Goal: Find specific page/section: Find specific page/section

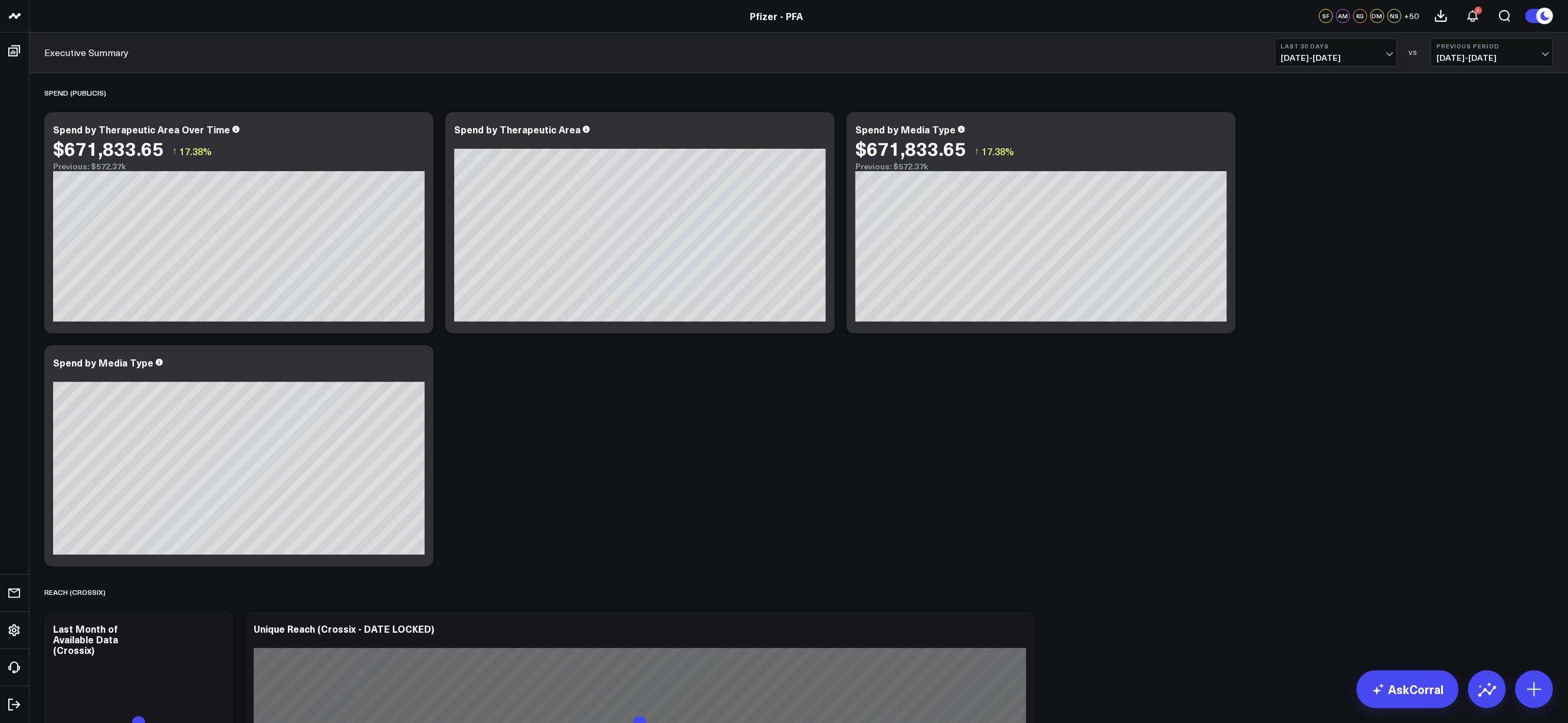
click at [981, 64] on button "Last 30 Days [DATE] - [DATE]" at bounding box center [1335, 53] width 123 height 29
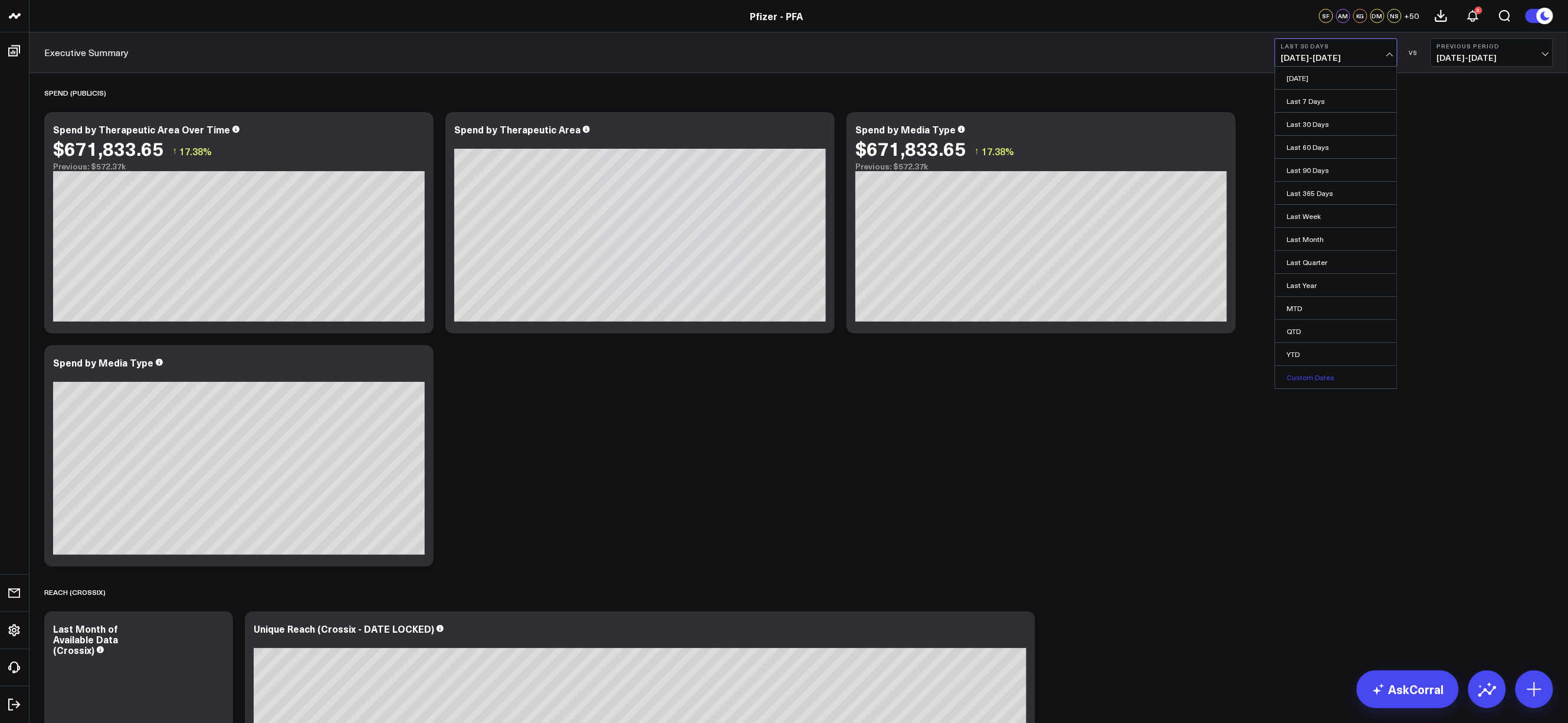
click at [981, 376] on link "Custom Dates" at bounding box center [1335, 377] width 121 height 22
select select "8"
select select "2025"
click at [981, 177] on div "11" at bounding box center [1392, 174] width 24 height 24
type input "[DATE]"
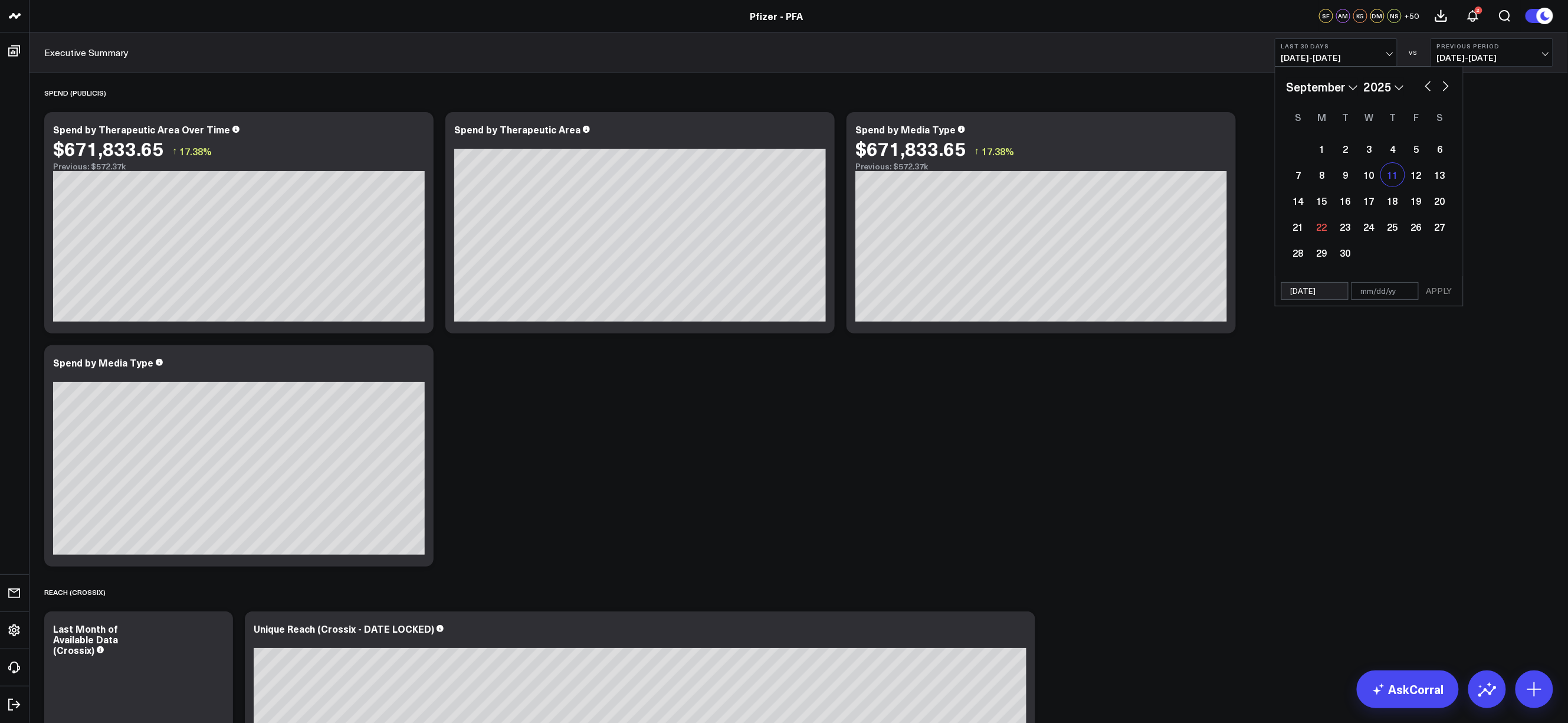
select select "8"
select select "2025"
click at [981, 198] on div "17" at bounding box center [1369, 200] width 24 height 24
type input "[DATE]"
select select "8"
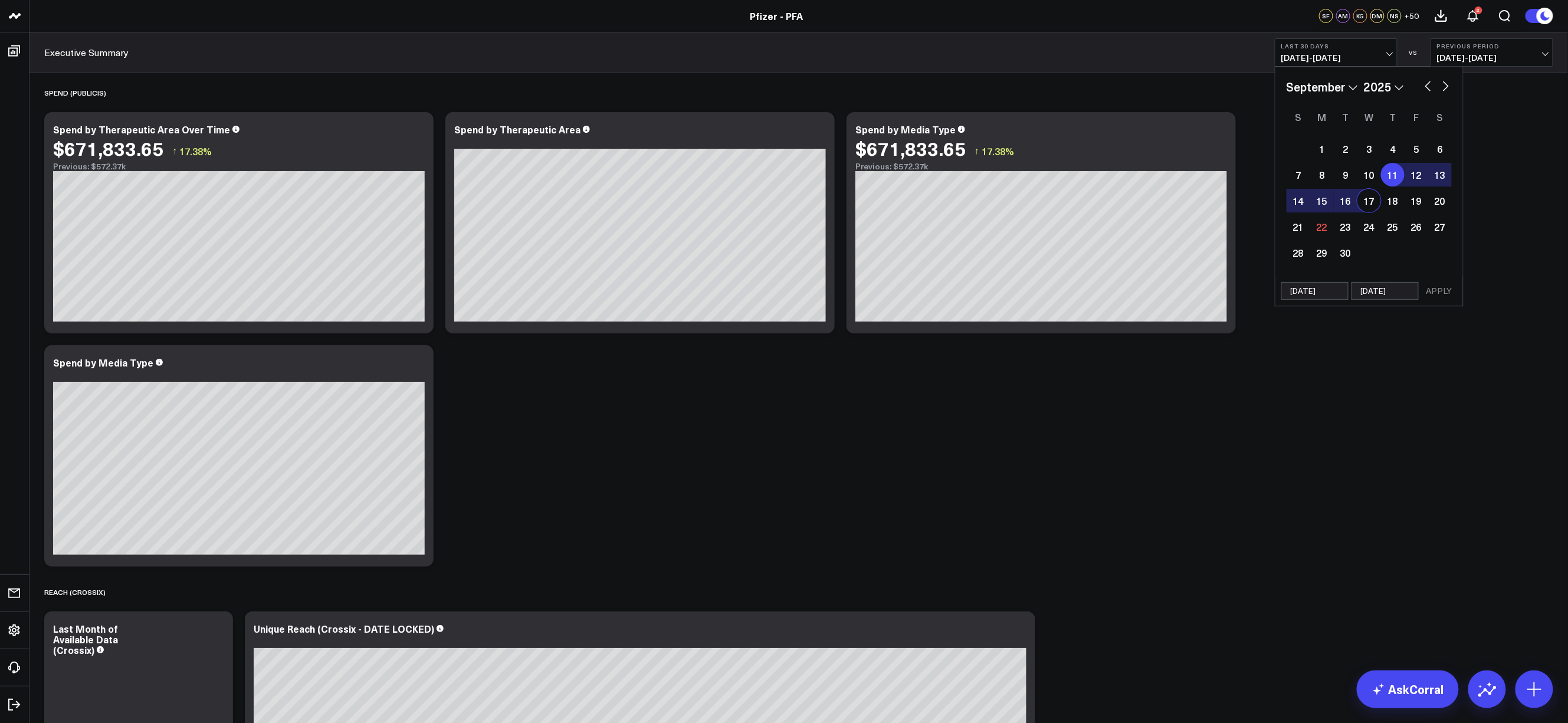
select select "2025"
click at [981, 293] on button "APPLY" at bounding box center [1439, 291] width 35 height 18
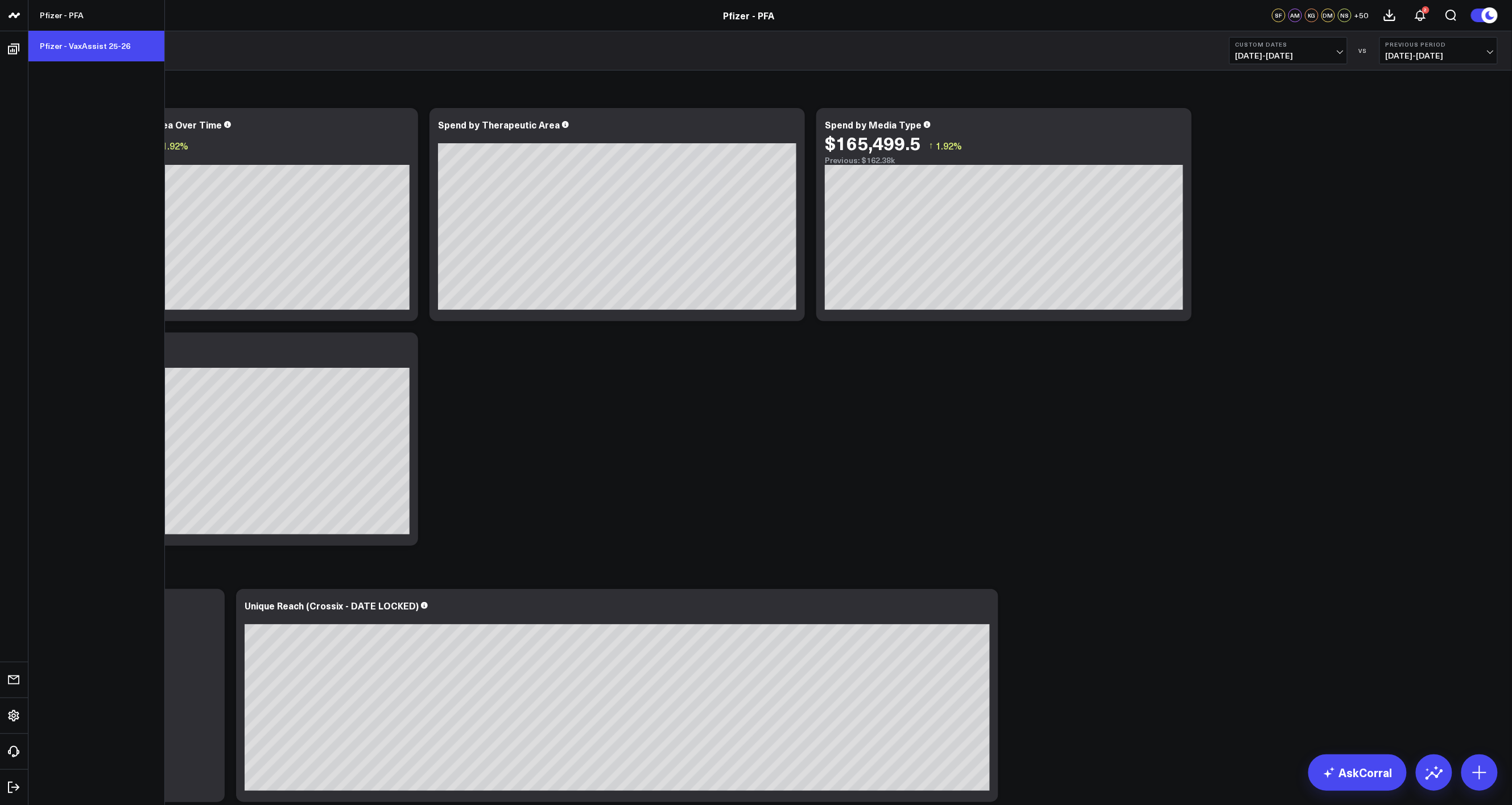
click at [55, 39] on link "Pfizer - VaxAssist 25-26" at bounding box center [96, 46] width 136 height 31
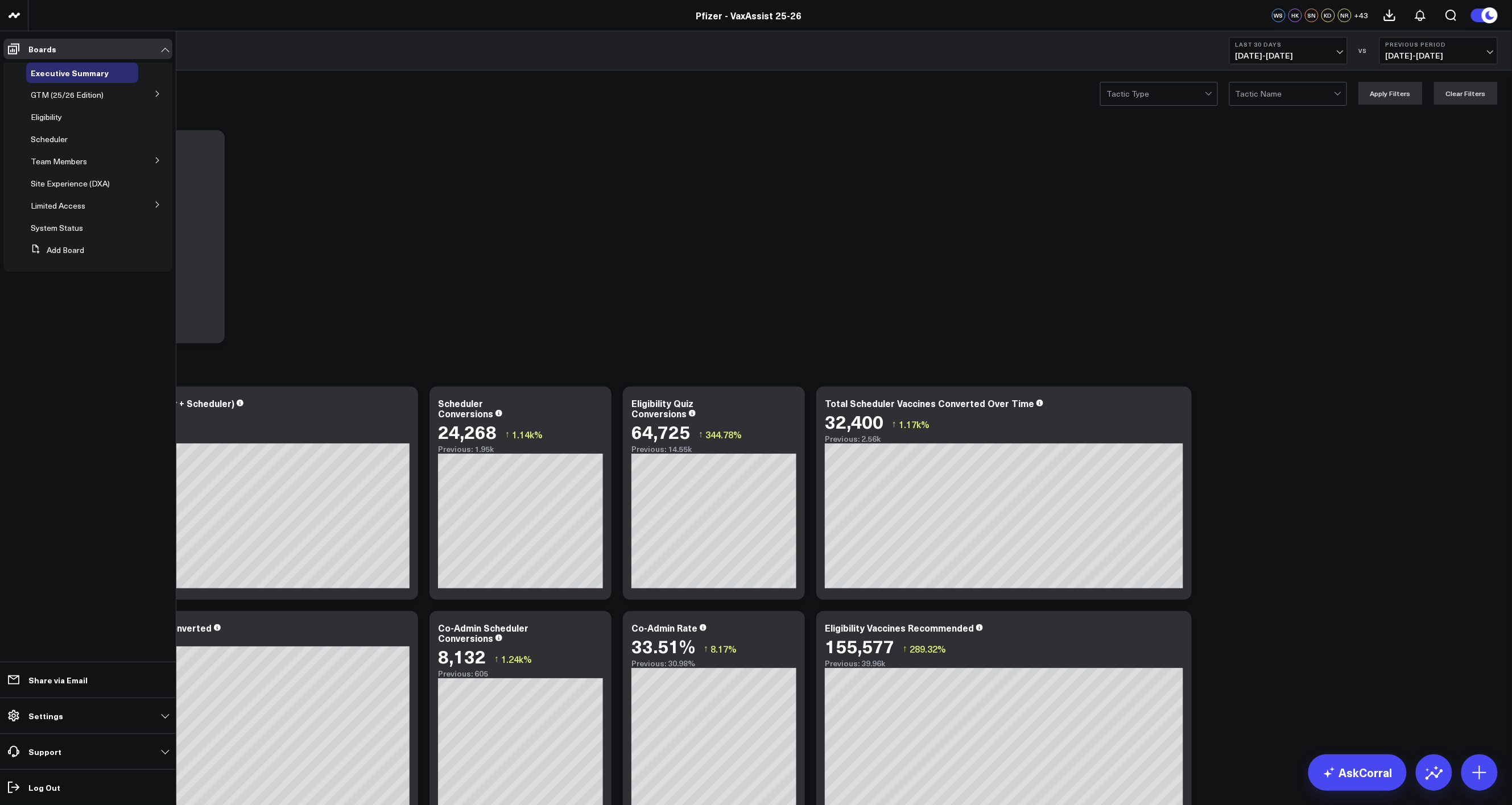
click at [152, 162] on button at bounding box center [157, 160] width 29 height 17
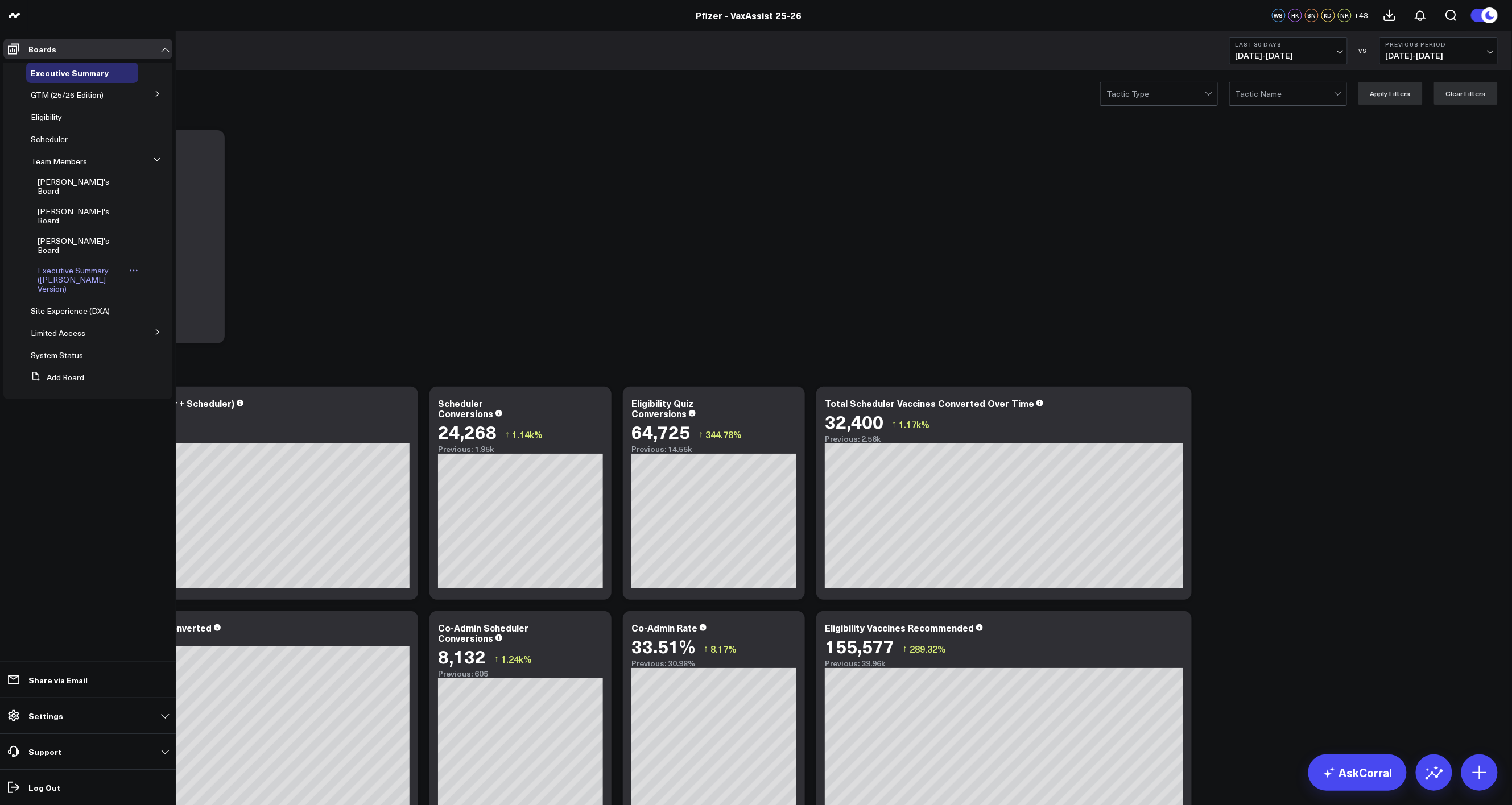
click at [80, 265] on span "Executive Summary ([PERSON_NAME] Version)" at bounding box center [73, 279] width 71 height 29
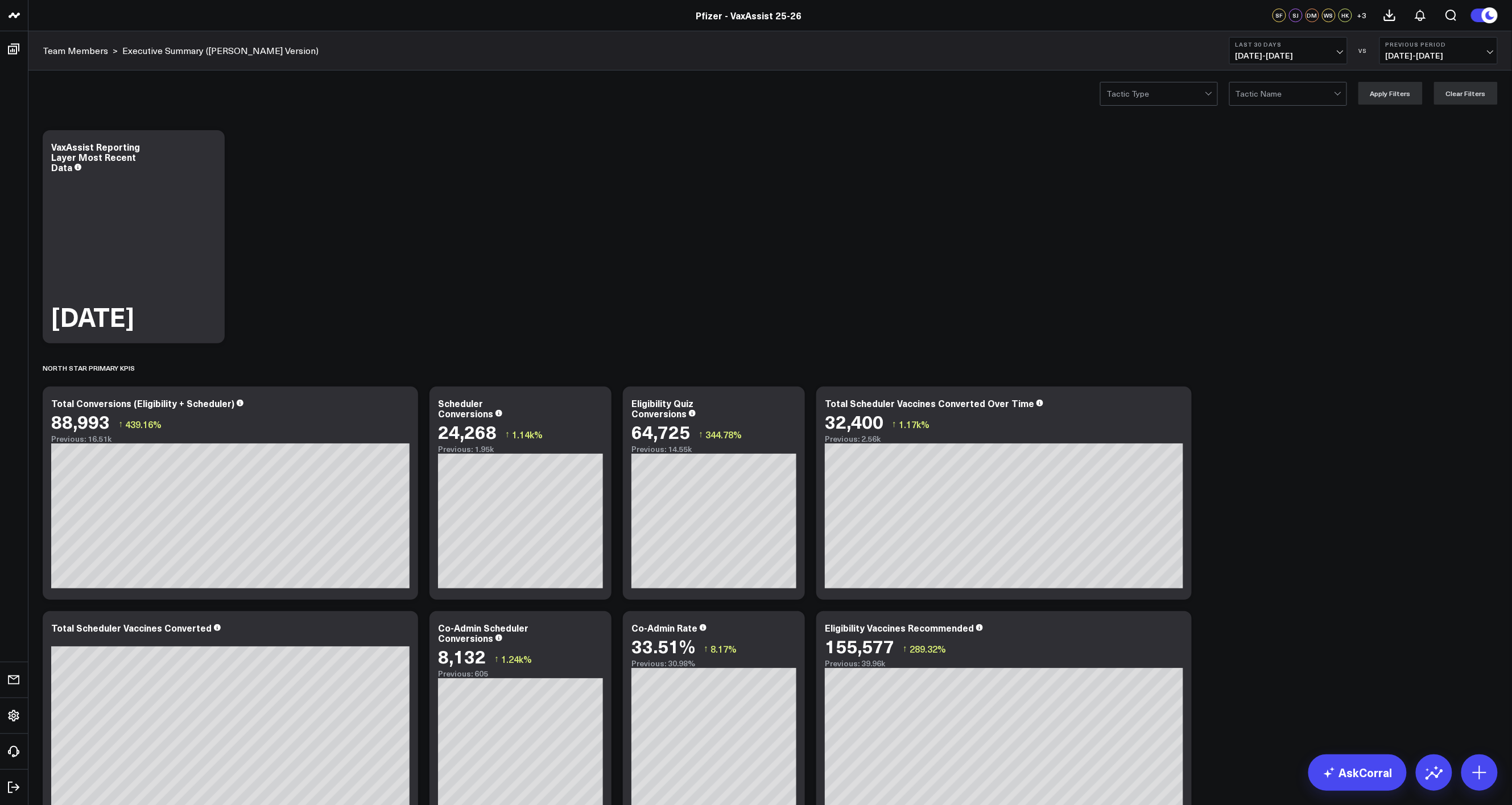
click at [1345, 59] on button "Last 30 Days [DATE] - [DATE]" at bounding box center [1288, 51] width 118 height 27
click at [1261, 367] on link "Custom Dates" at bounding box center [1288, 363] width 117 height 22
select select "8"
select select "2025"
click at [1345, 175] on div "11" at bounding box center [1343, 168] width 23 height 23
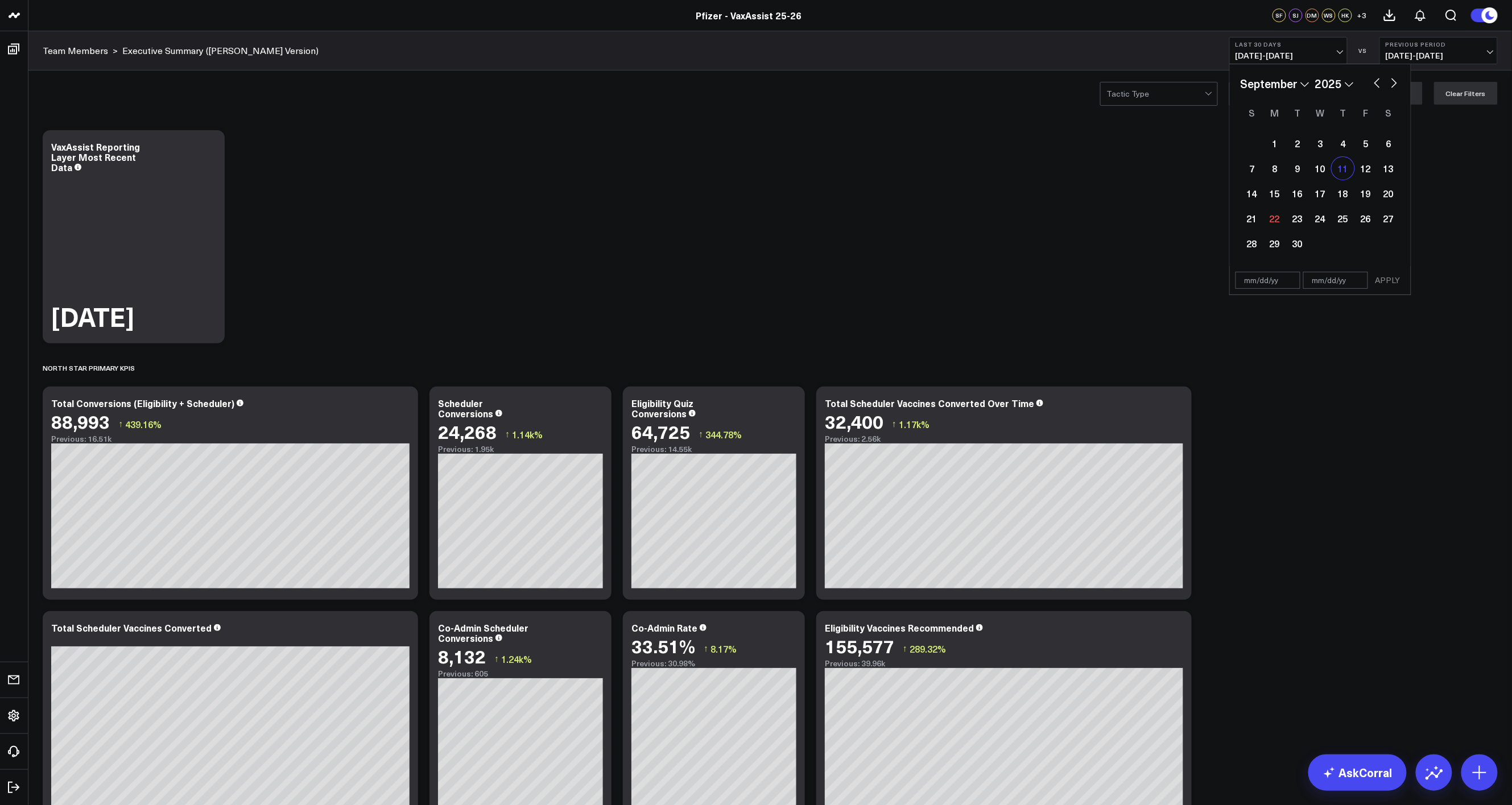
type input "[DATE]"
select select "8"
select select "2025"
click at [1326, 196] on div "17" at bounding box center [1320, 193] width 23 height 23
type input "[DATE]"
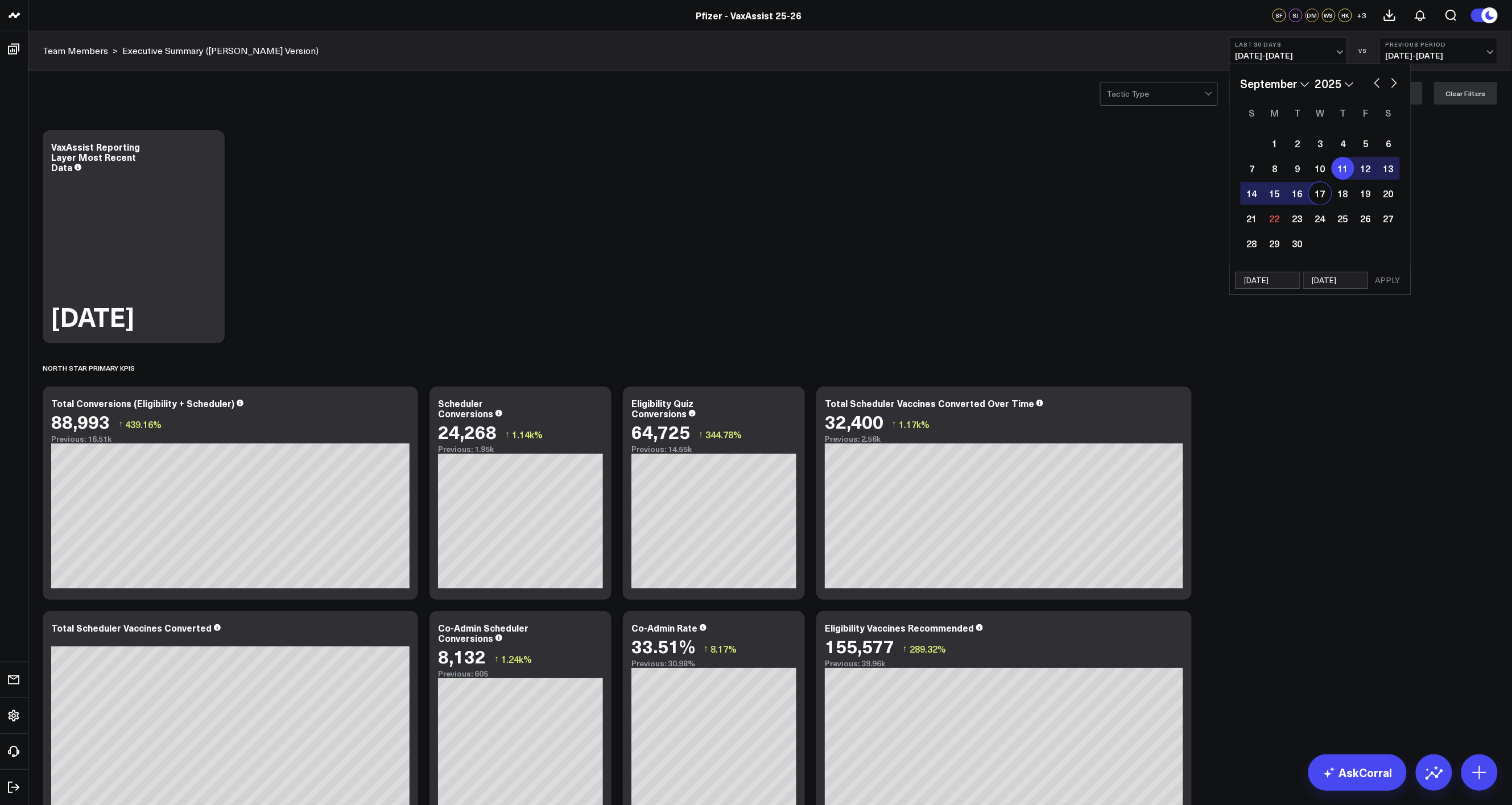
select select "8"
select select "2025"
click at [1380, 281] on button "APPLY" at bounding box center [1388, 281] width 34 height 17
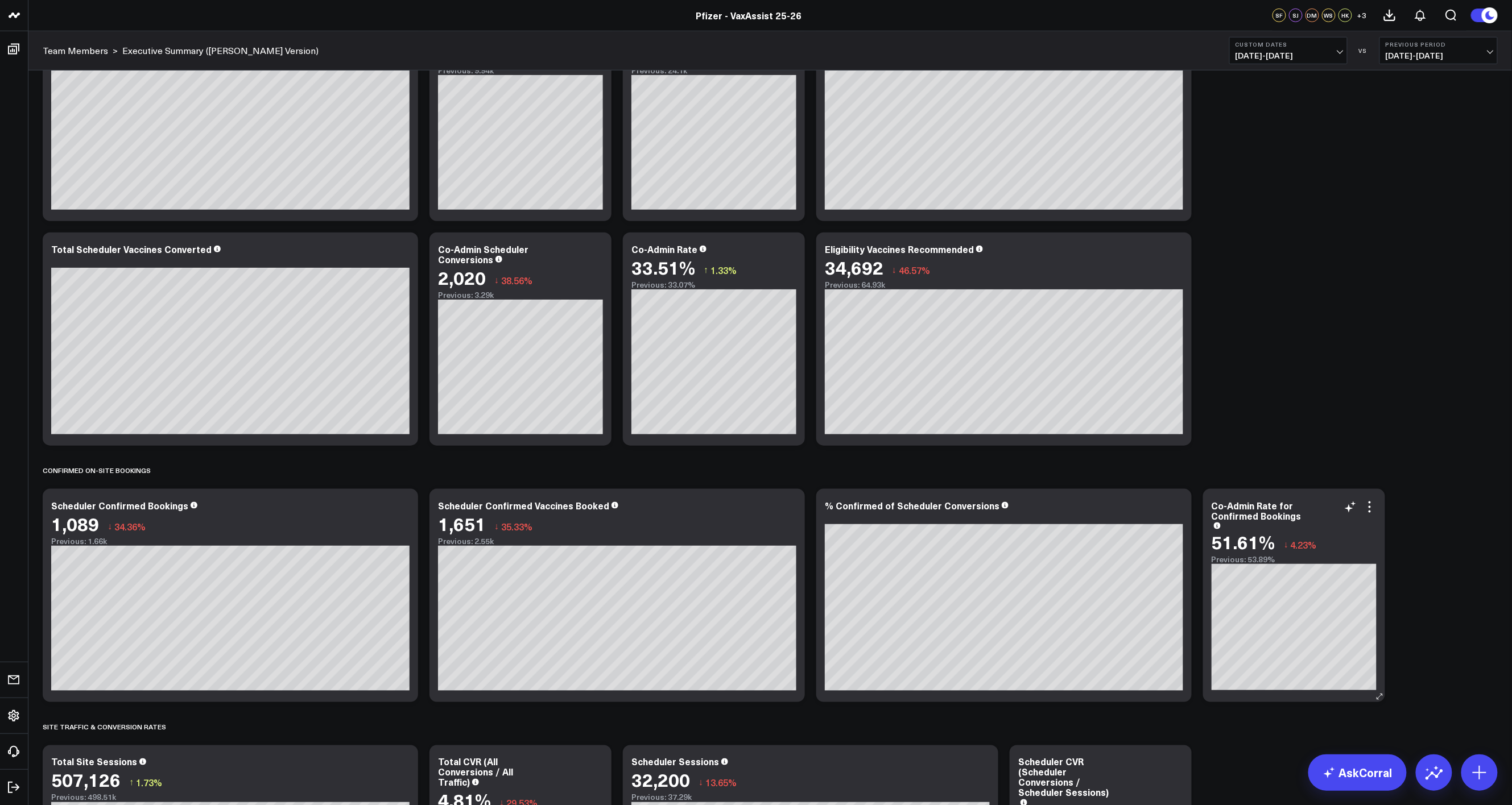
scroll to position [682, 0]
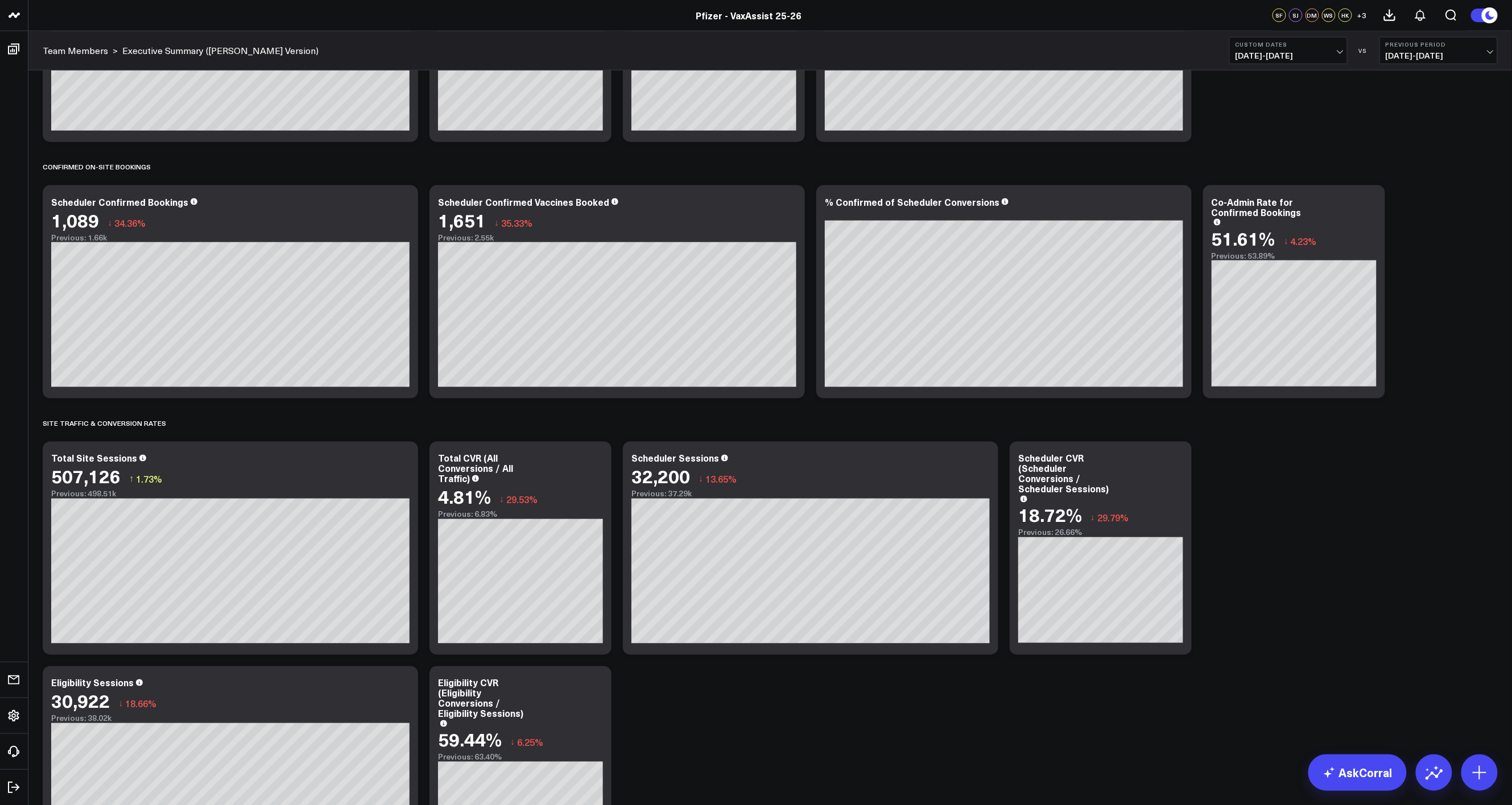
click at [1333, 43] on b "Custom Dates" at bounding box center [1288, 44] width 106 height 7
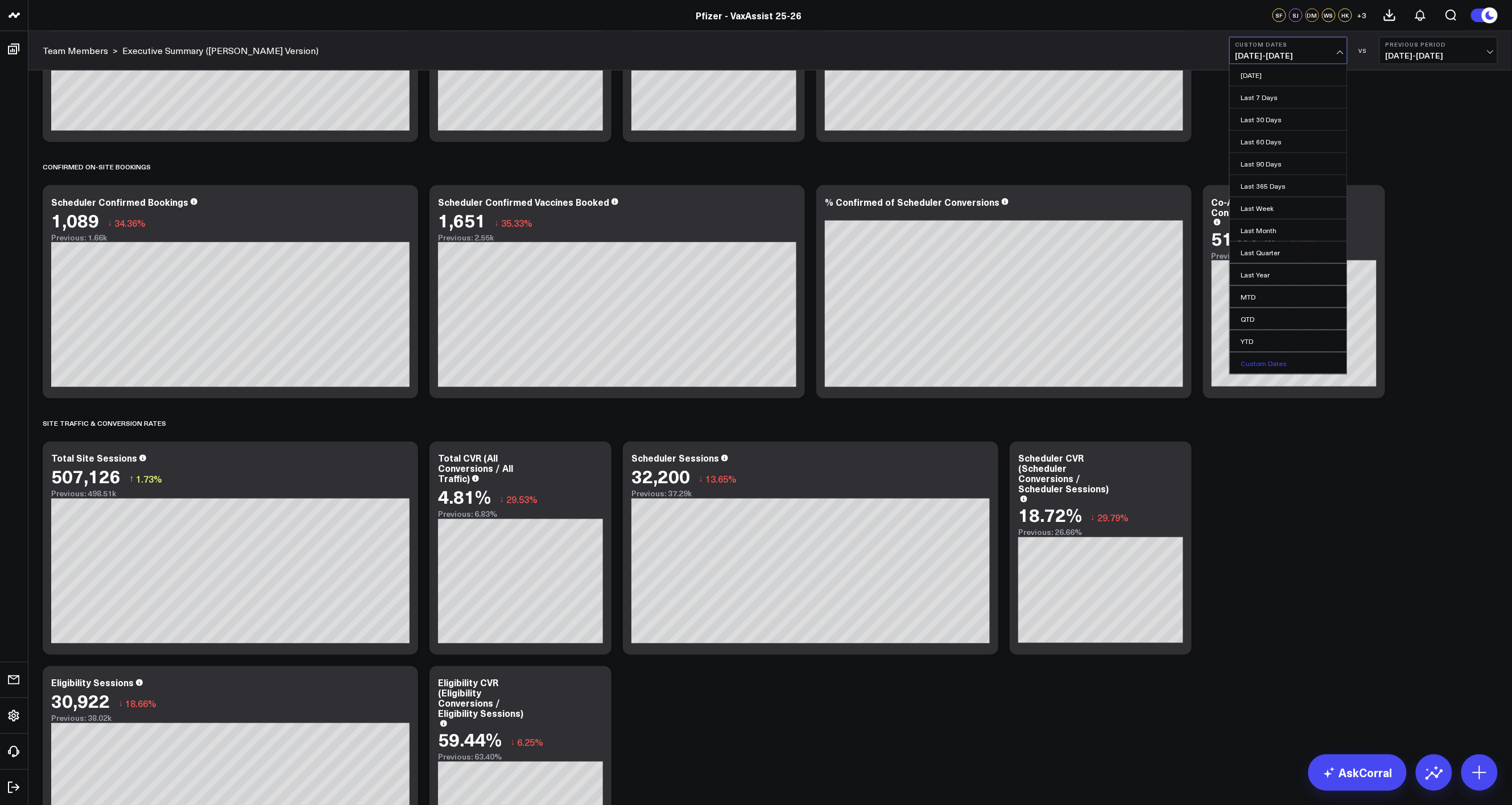
click at [1286, 371] on link "Custom Dates" at bounding box center [1288, 363] width 117 height 22
select select "8"
select select "2025"
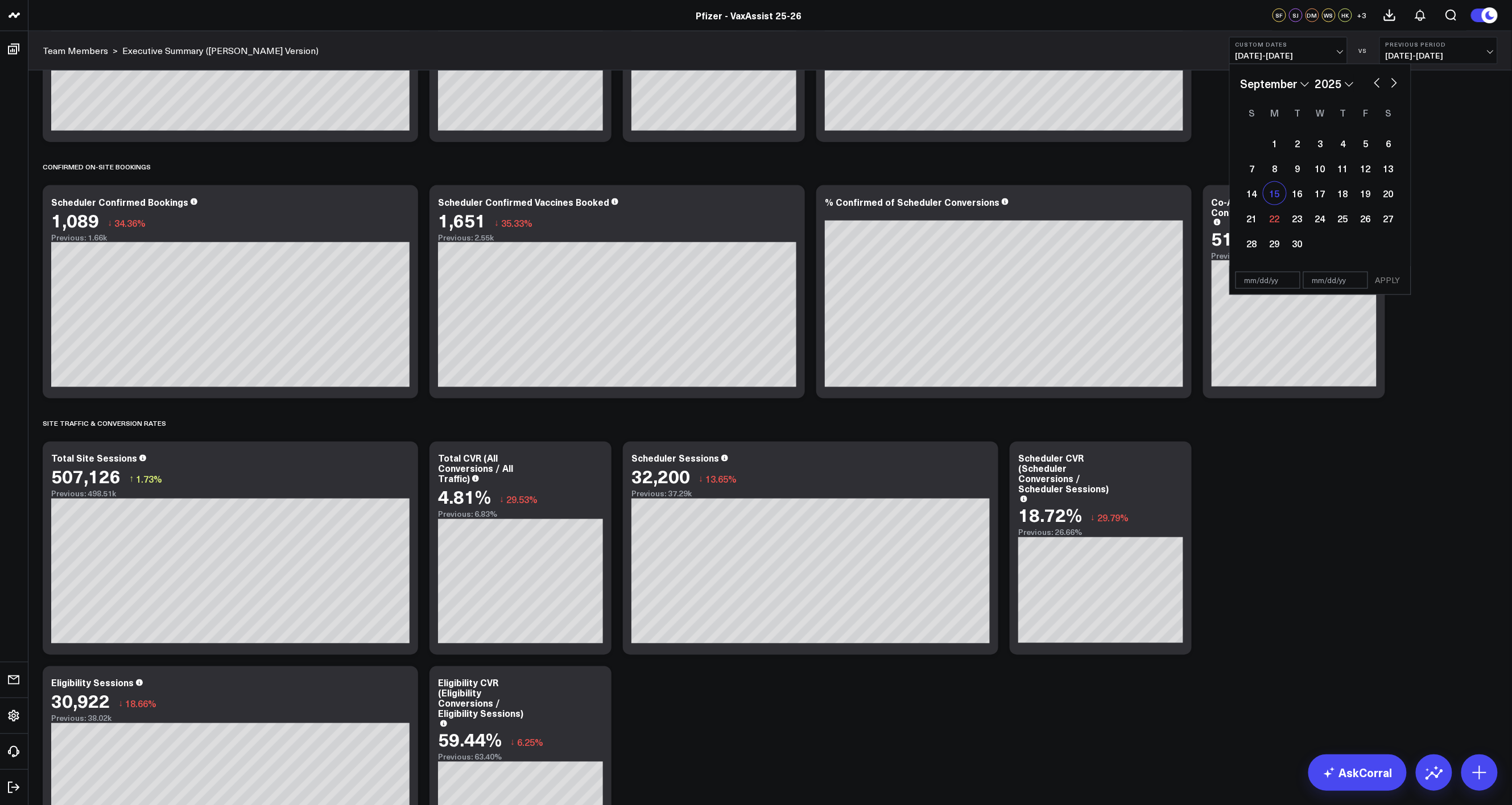
click at [1275, 202] on div "15" at bounding box center [1275, 193] width 23 height 23
type input "[DATE]"
select select "8"
select select "2025"
click at [1259, 224] on div "21" at bounding box center [1252, 218] width 23 height 23
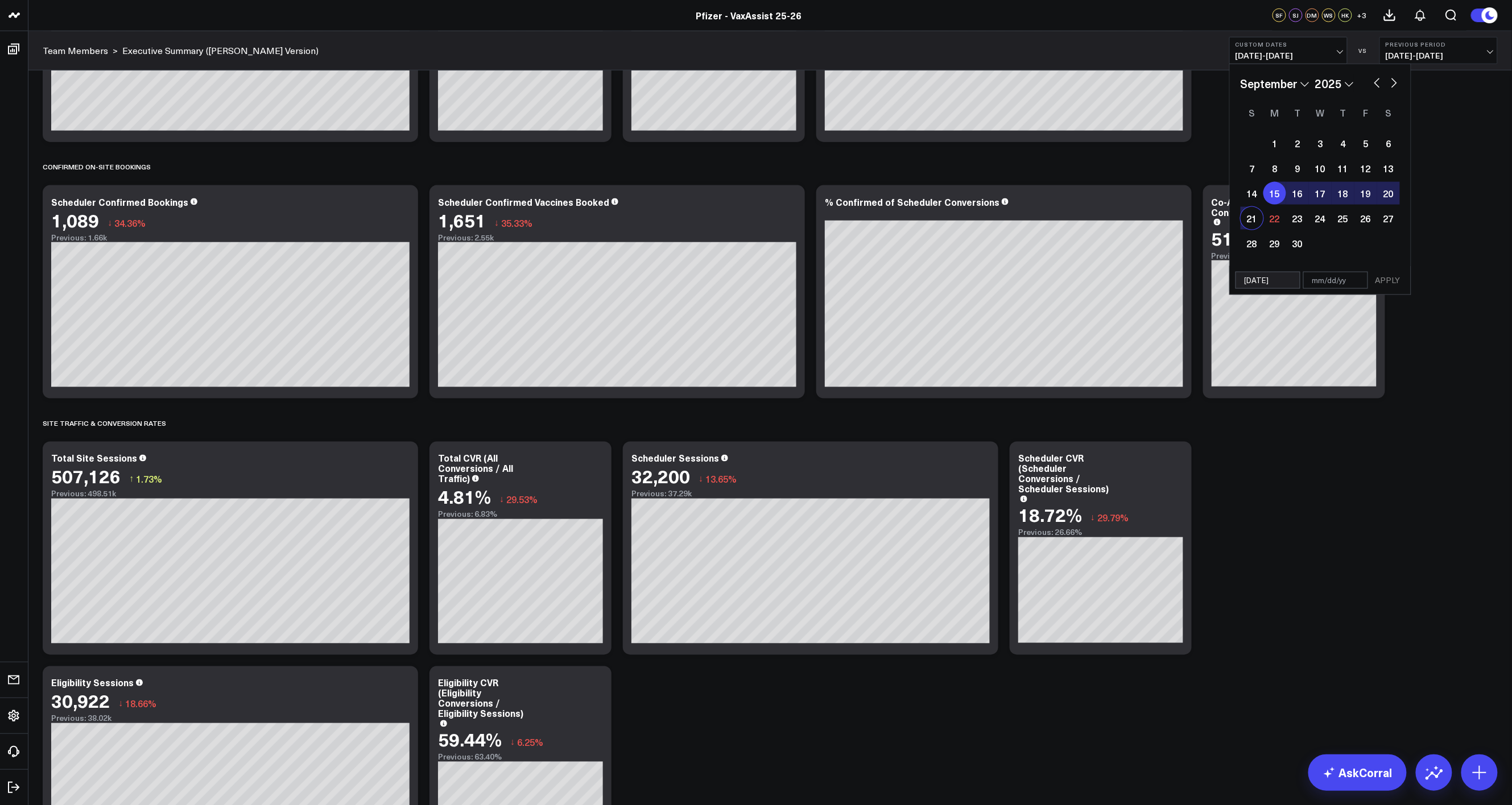
type input "[DATE]"
select select "8"
select select "2025"
click at [1388, 277] on button "APPLY" at bounding box center [1388, 281] width 34 height 17
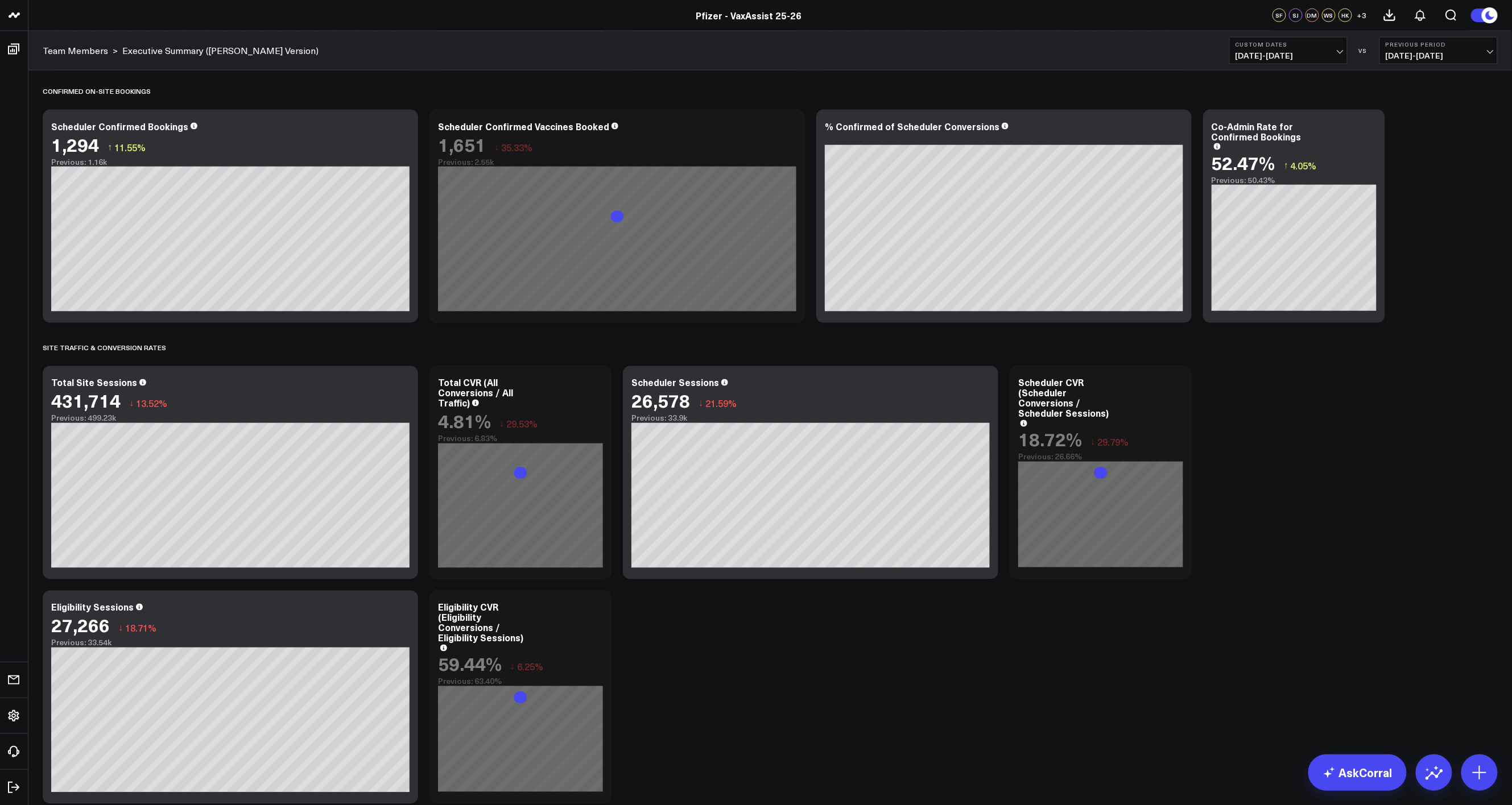
scroll to position [682, 0]
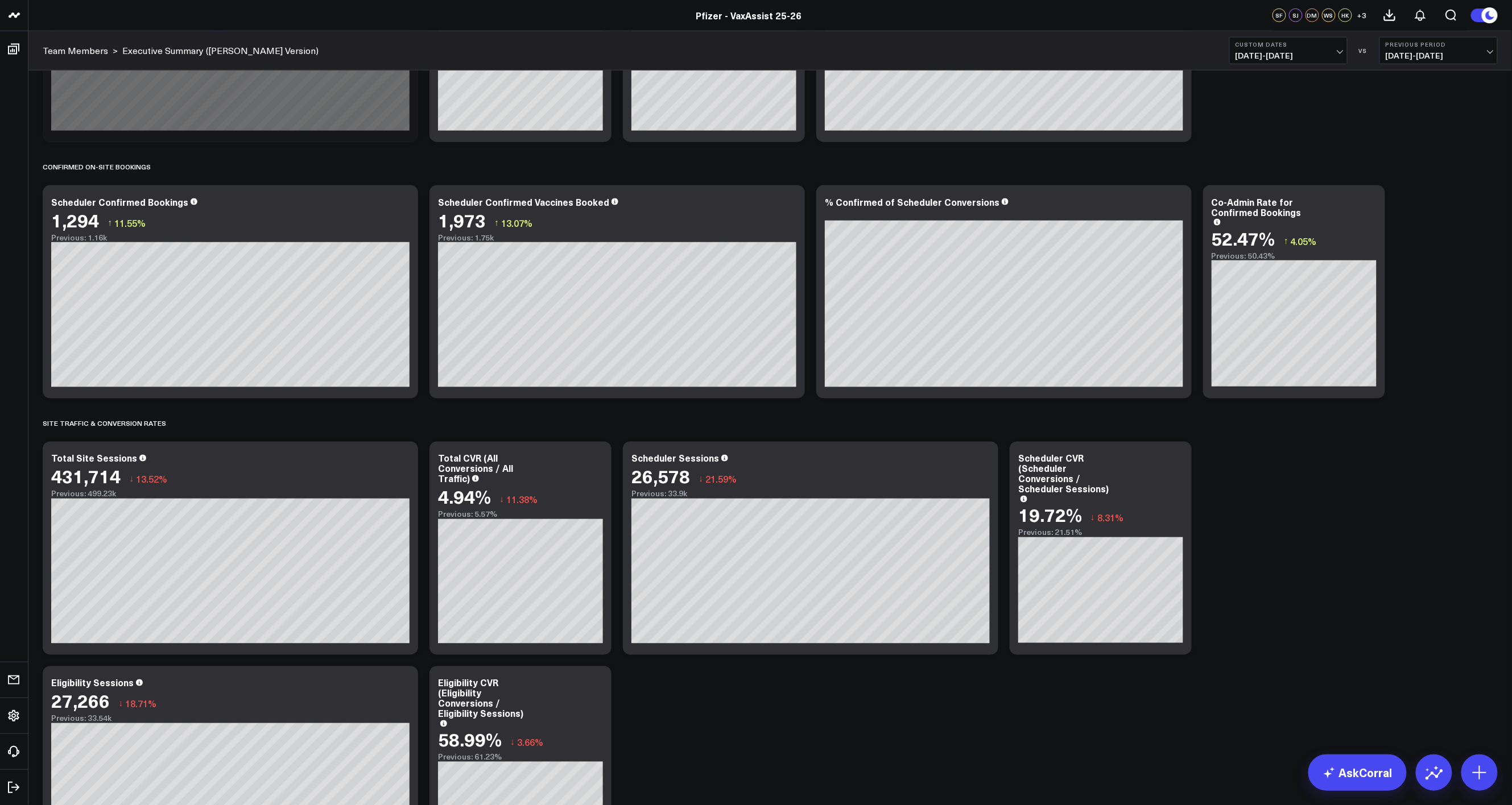
drag, startPoint x: 1329, startPoint y: 48, endPoint x: 1334, endPoint y: 52, distance: 6.4
click at [1331, 48] on button "Custom Dates [DATE] - [DATE]" at bounding box center [1288, 51] width 118 height 27
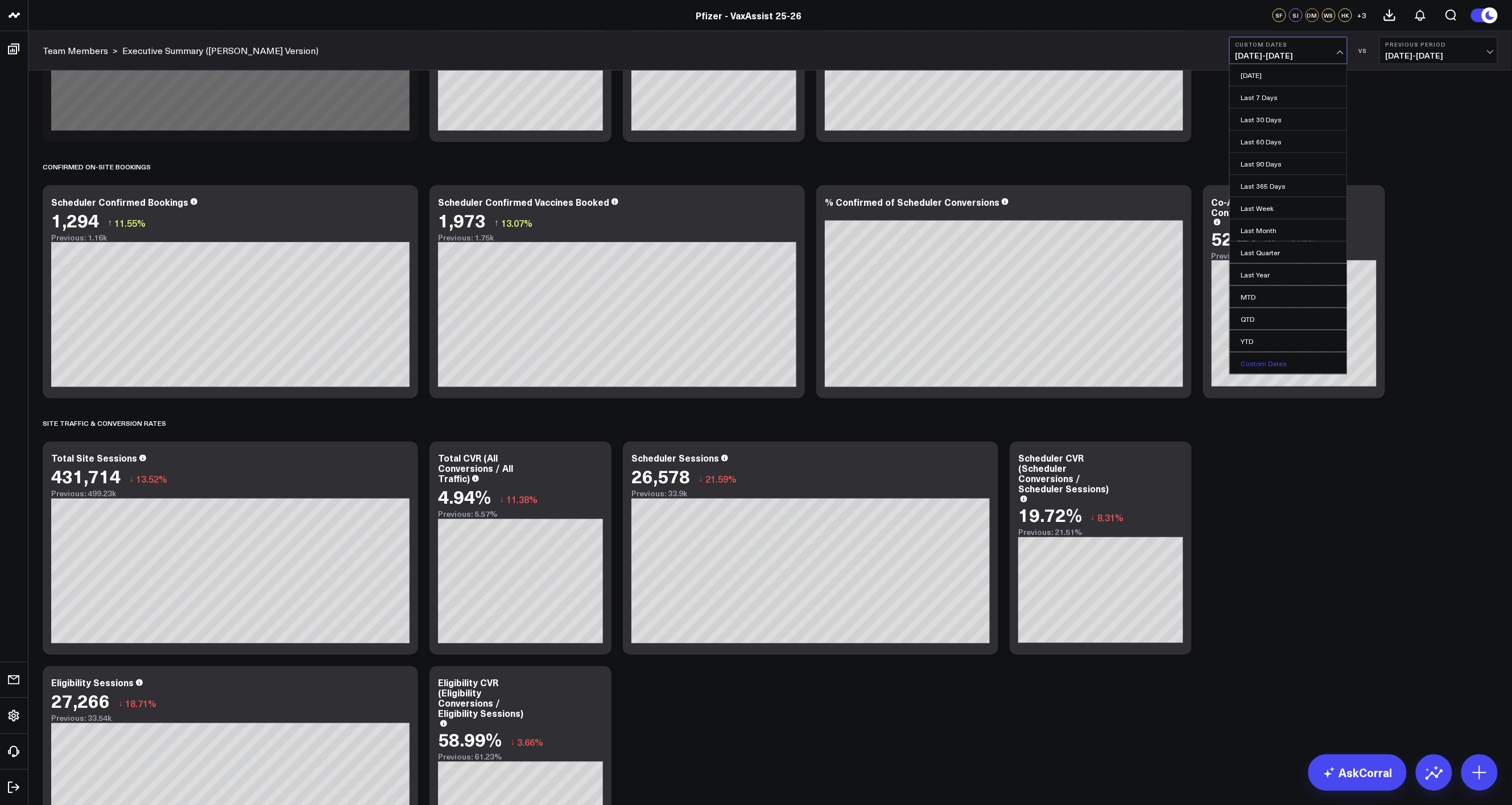
click at [1273, 369] on link "Custom Dates" at bounding box center [1288, 363] width 117 height 22
select select "8"
select select "2025"
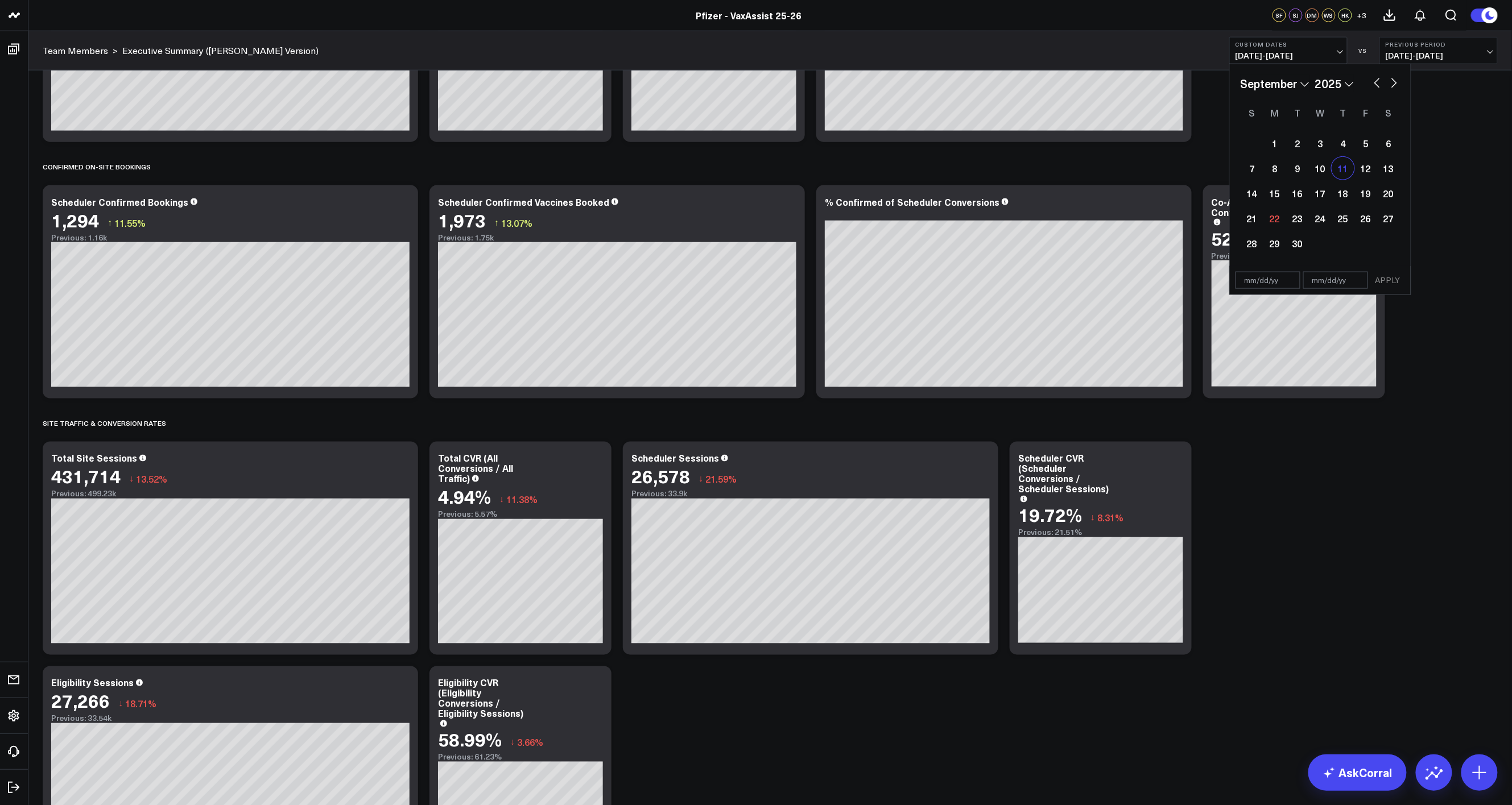
click at [1334, 171] on div "11" at bounding box center [1343, 168] width 23 height 23
type input "[DATE]"
select select "8"
select select "2025"
click at [1325, 192] on div "17" at bounding box center [1320, 193] width 23 height 23
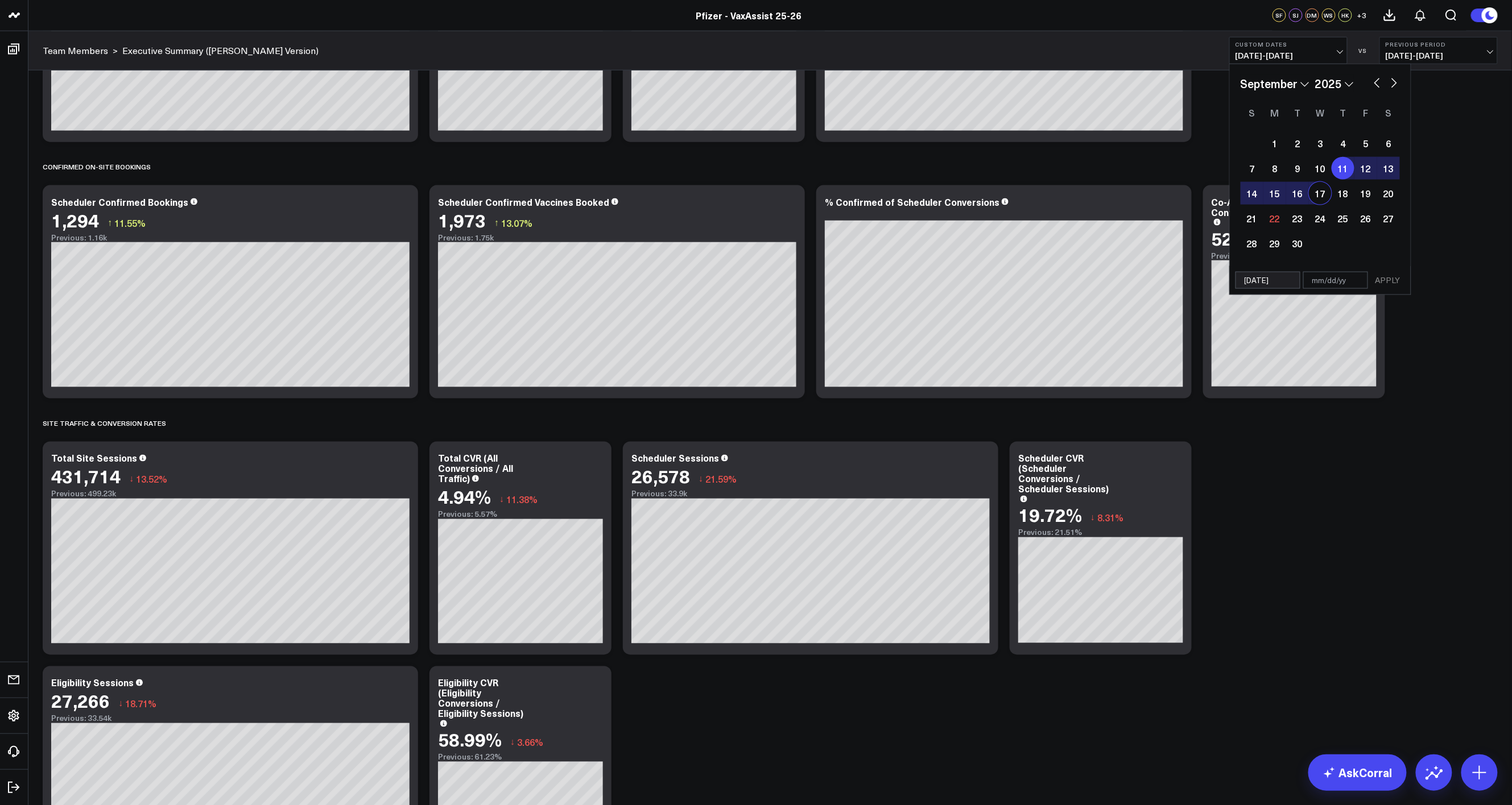
type input "[DATE]"
select select "8"
select select "2025"
click at [1396, 278] on button "APPLY" at bounding box center [1388, 281] width 34 height 17
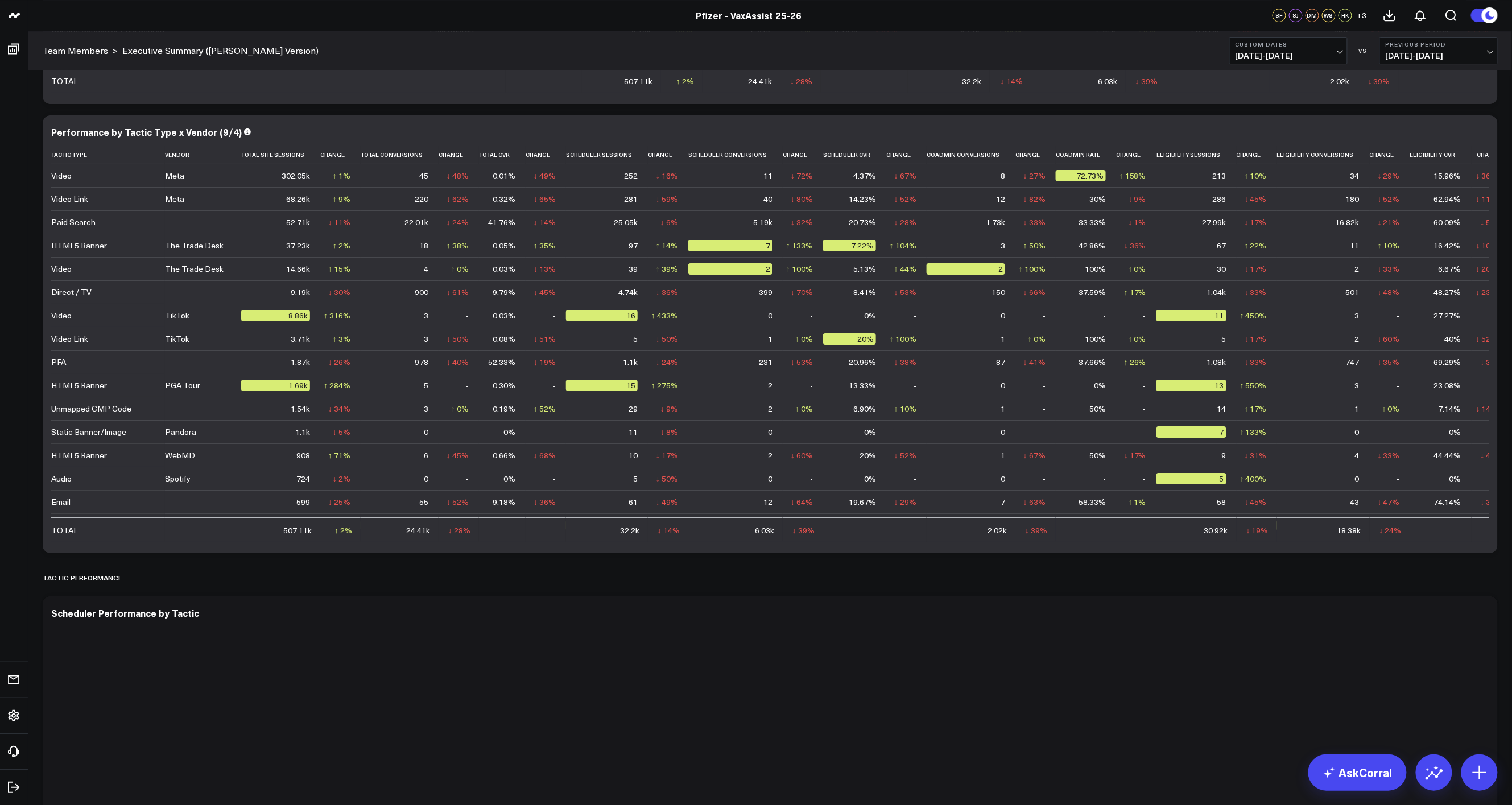
scroll to position [1787, 0]
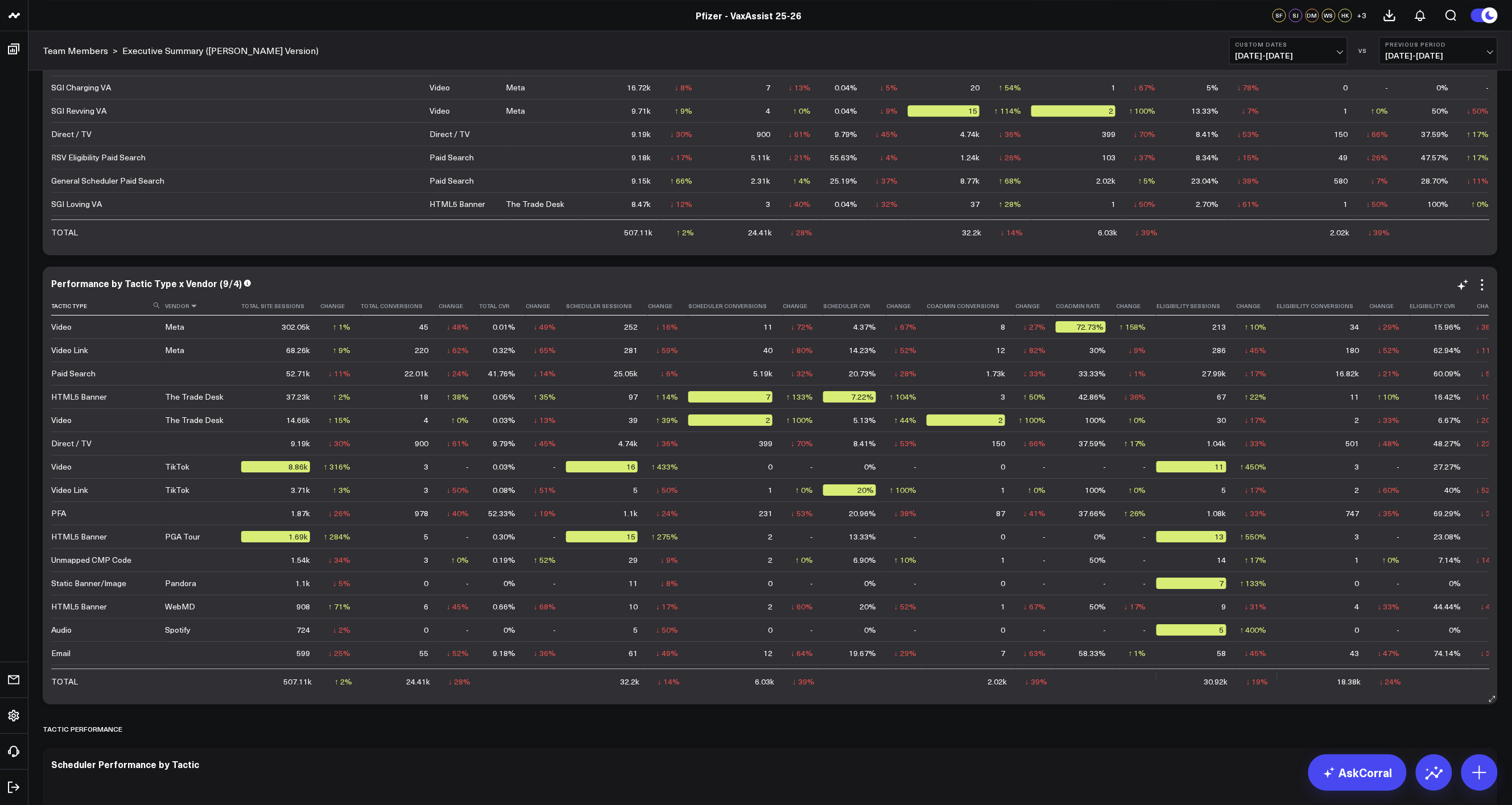
click at [194, 308] on icon at bounding box center [194, 305] width 9 height 7
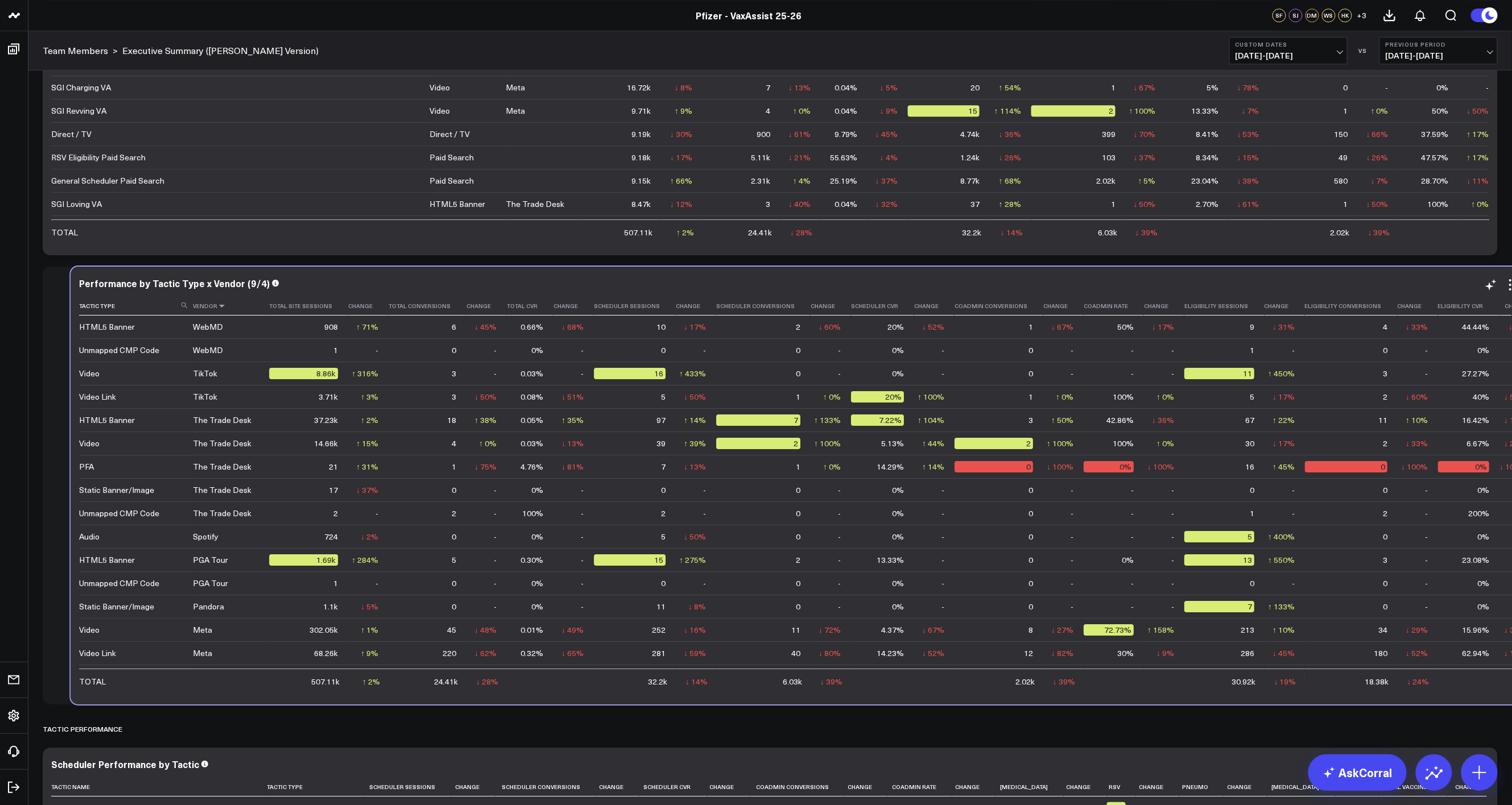
click at [222, 308] on icon at bounding box center [222, 305] width 9 height 7
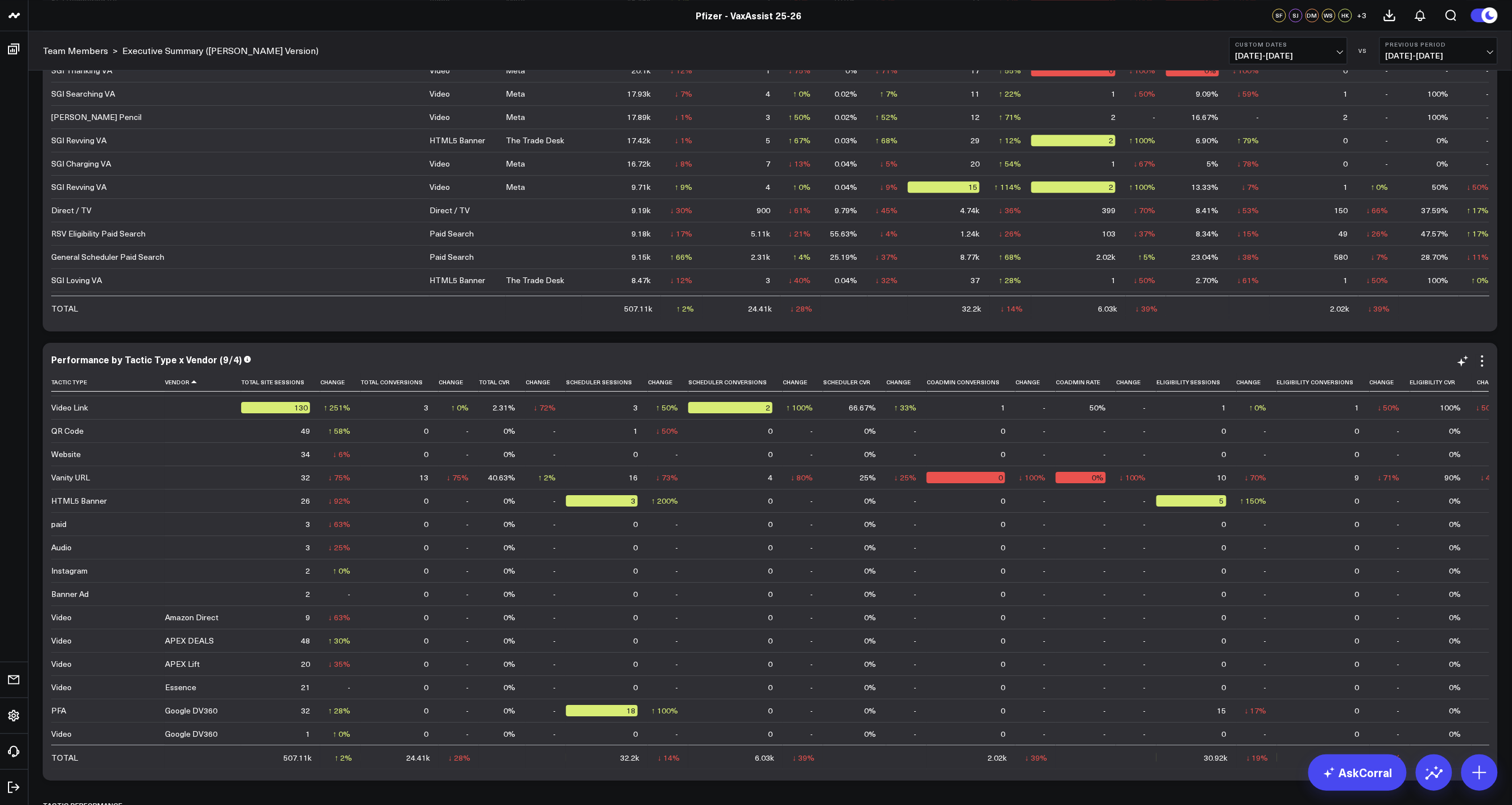
scroll to position [228, 0]
click at [304, 383] on icon at bounding box center [309, 382] width 9 height 7
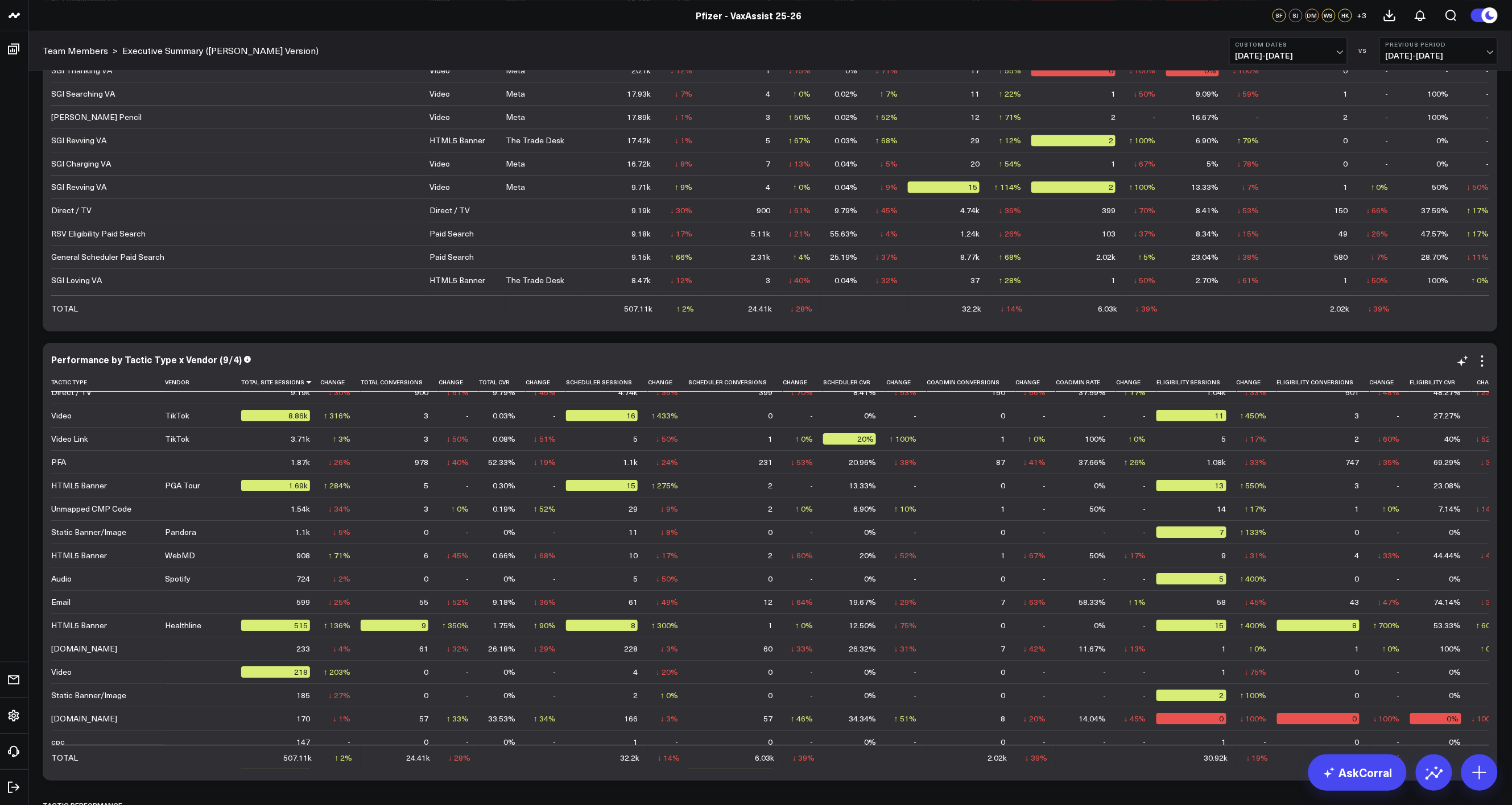
scroll to position [0, 0]
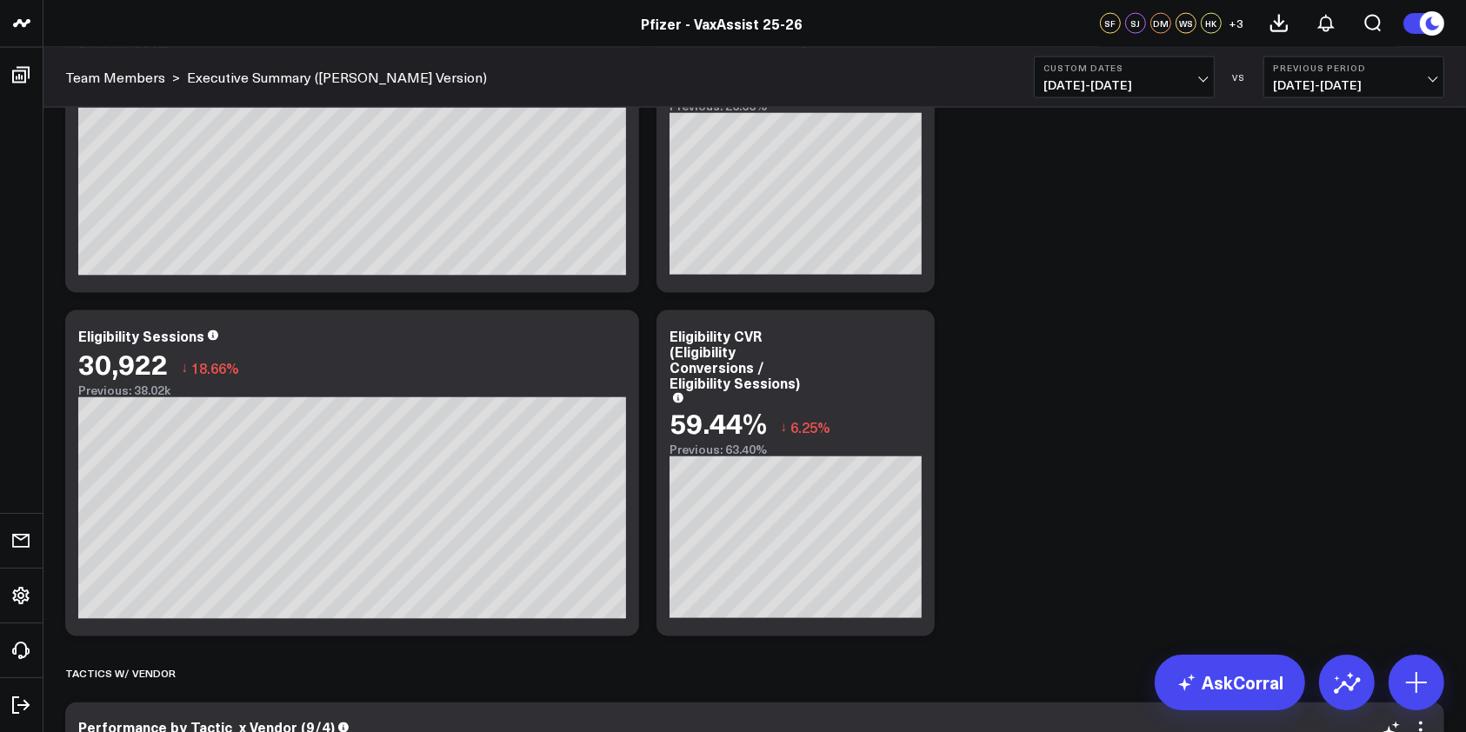
scroll to position [3361, 0]
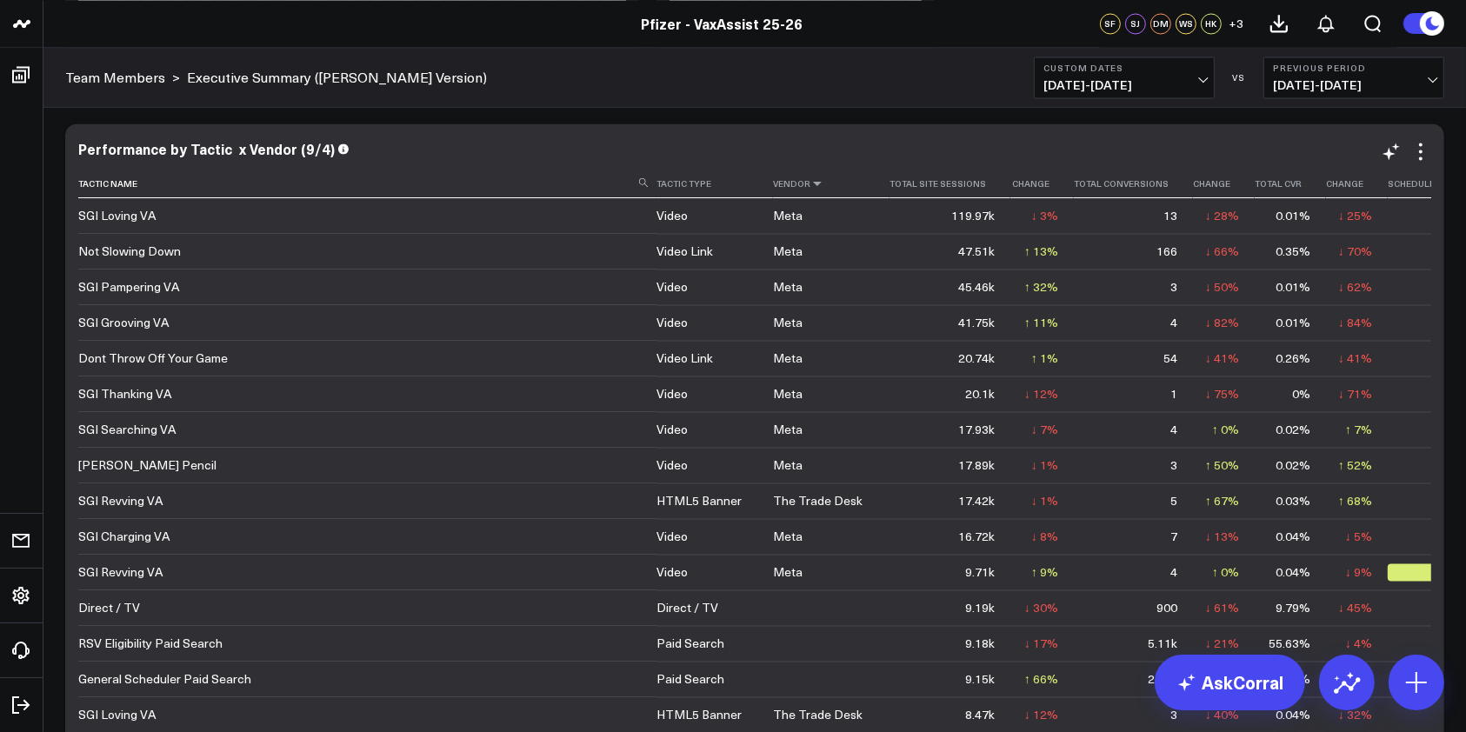
click at [810, 186] on icon at bounding box center [817, 183] width 14 height 10
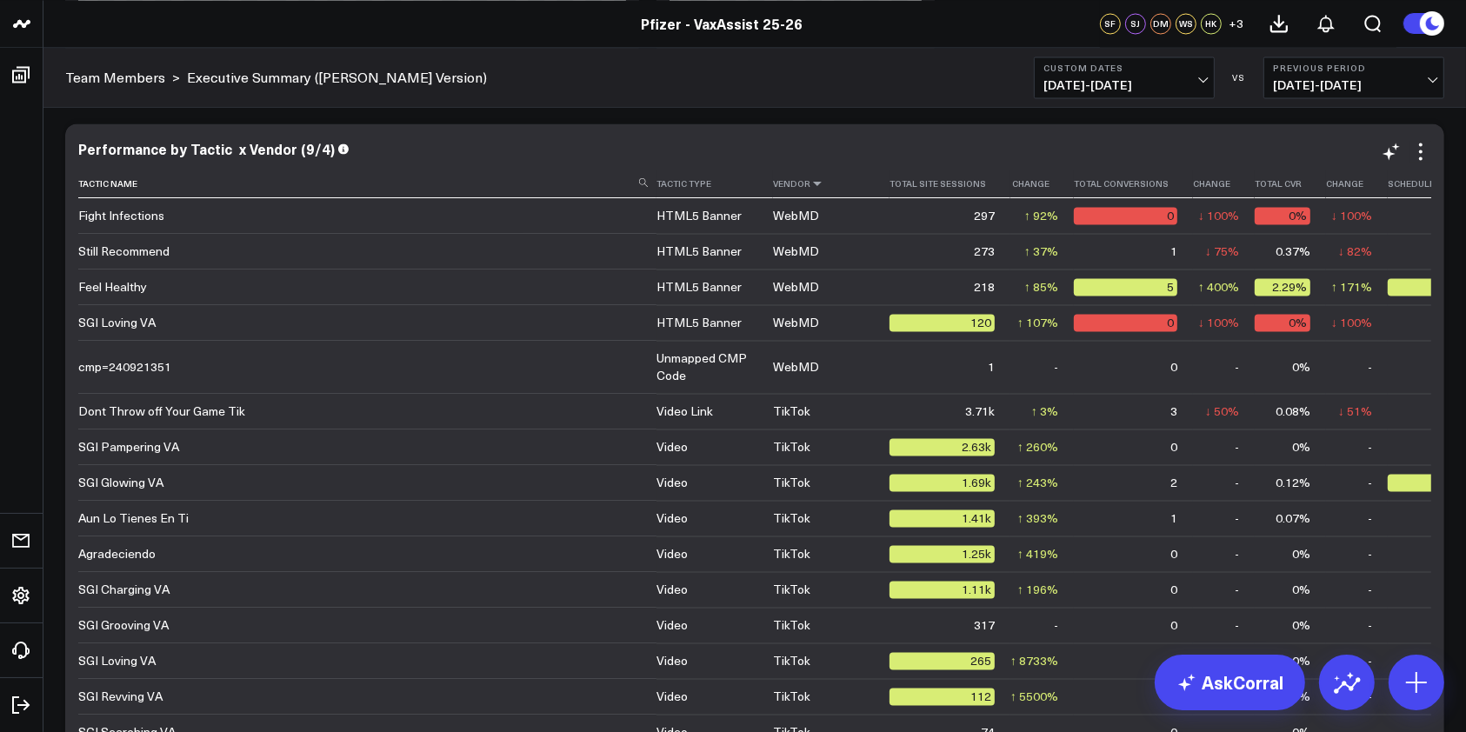
click at [810, 184] on icon at bounding box center [817, 183] width 14 height 10
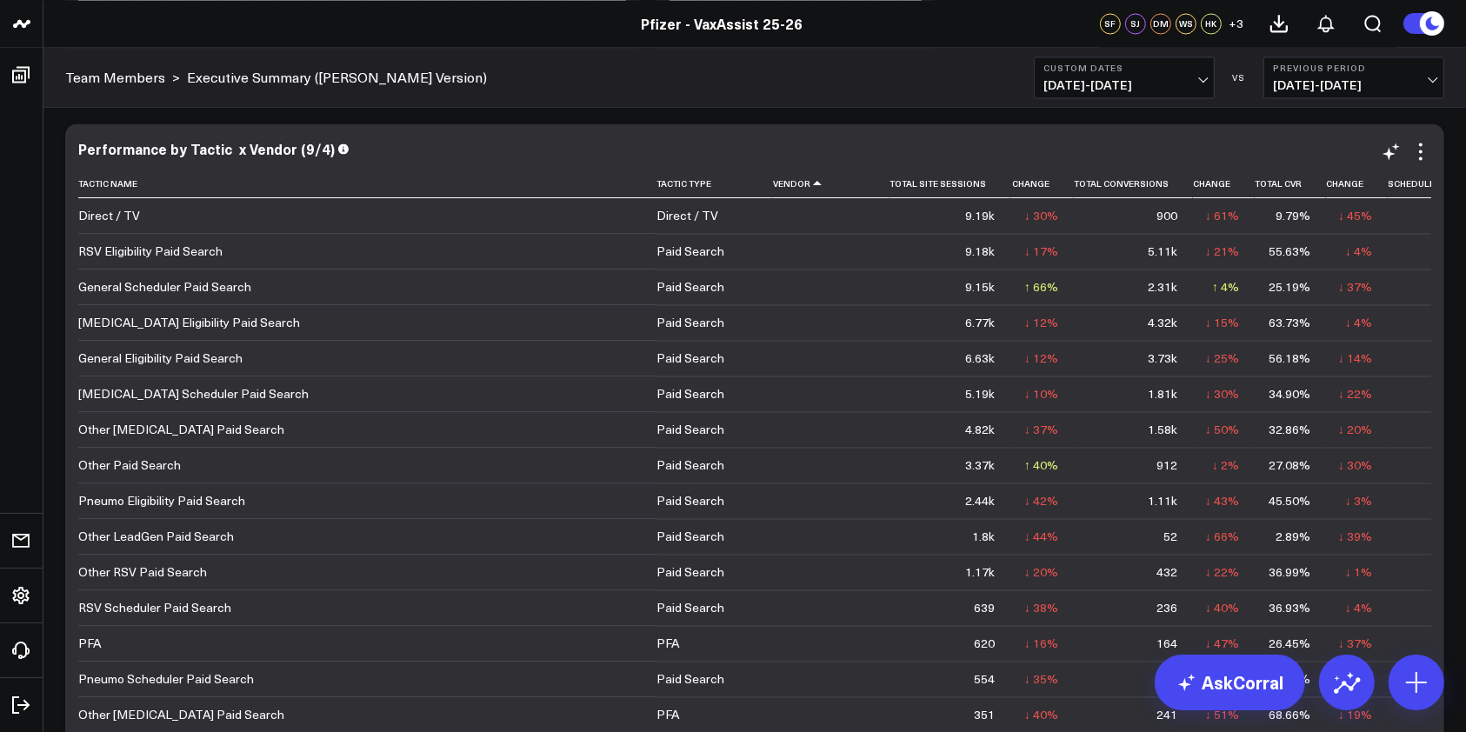
scroll to position [3477, 0]
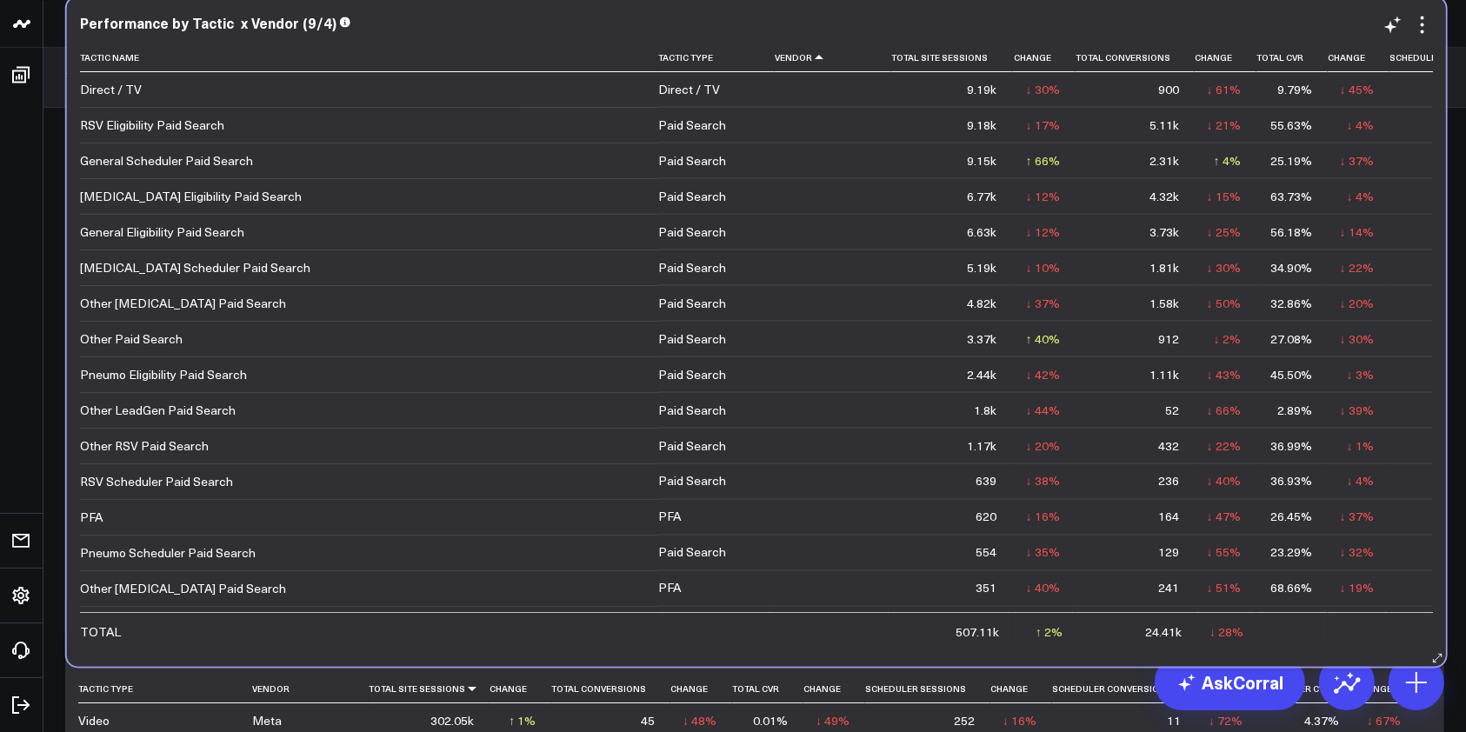
drag, startPoint x: 741, startPoint y: 659, endPoint x: 744, endPoint y: 649, distance: 9.9
click at [744, 649] on div "Performance by Tactic x Vendor (9/4) Tactic Name Tactic Type Vendor Total Site …" at bounding box center [756, 331] width 1379 height 669
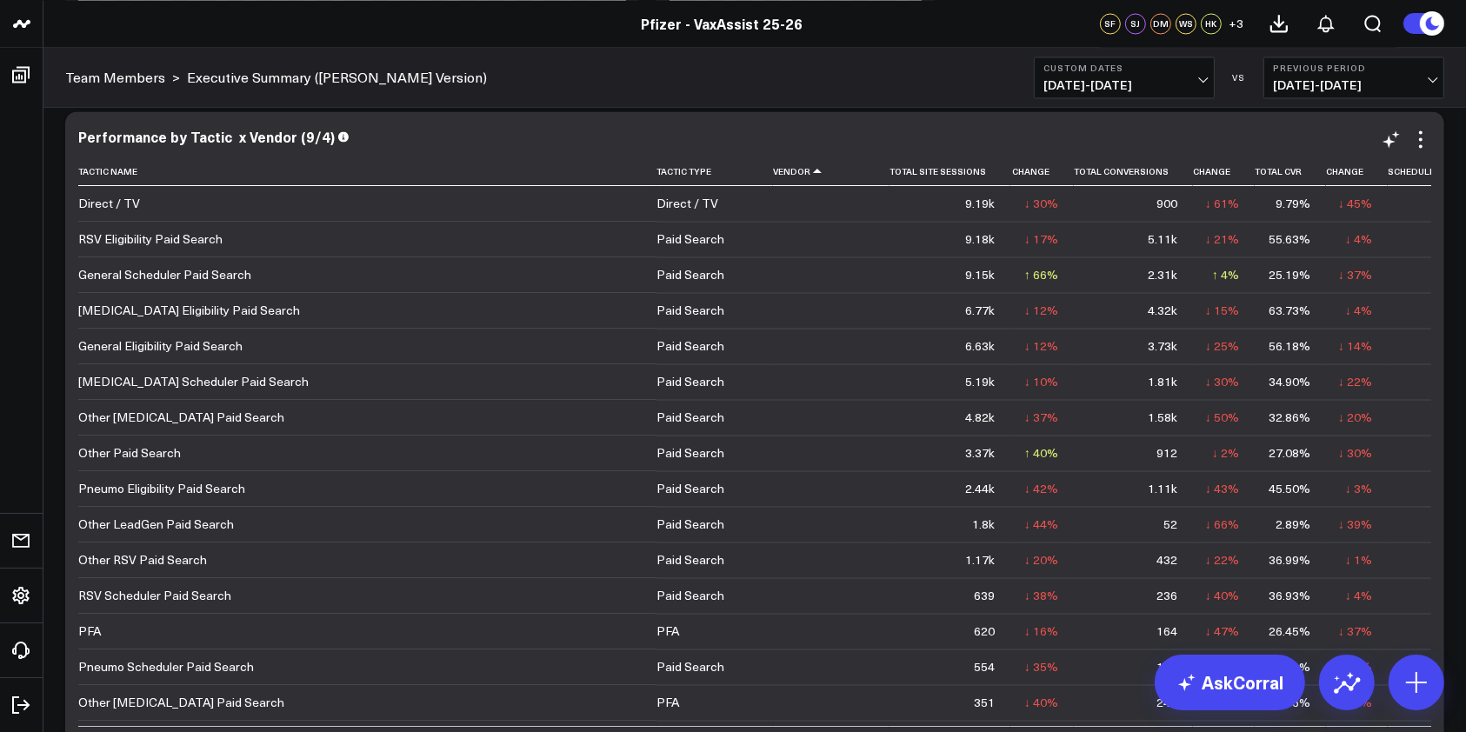
scroll to position [3488, 0]
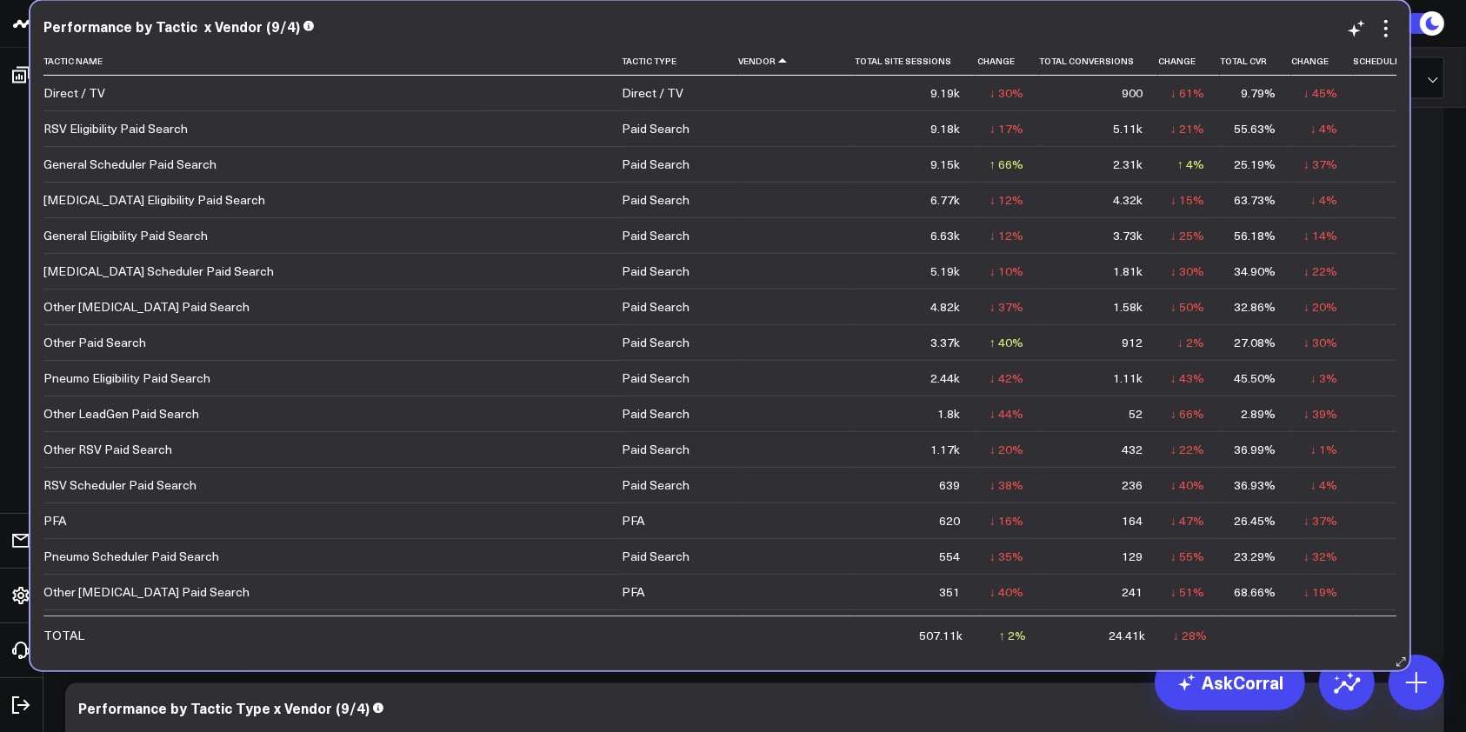
drag, startPoint x: 496, startPoint y: 648, endPoint x: 473, endPoint y: 650, distance: 23.6
click at [473, 651] on div "Performance by Tactic x Vendor (9/4) Tactic Name Tactic Type Vendor Total Site …" at bounding box center [719, 334] width 1379 height 669
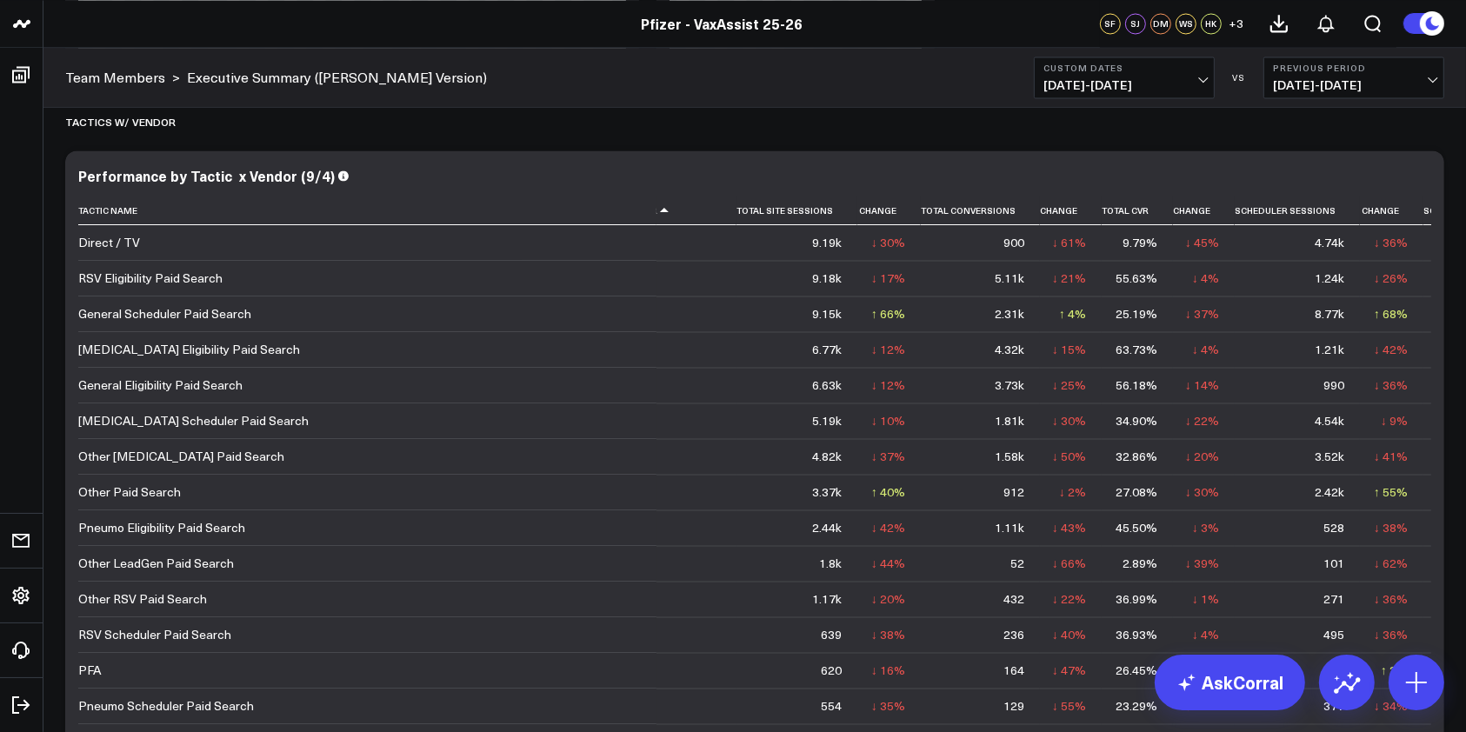
scroll to position [3449, 0]
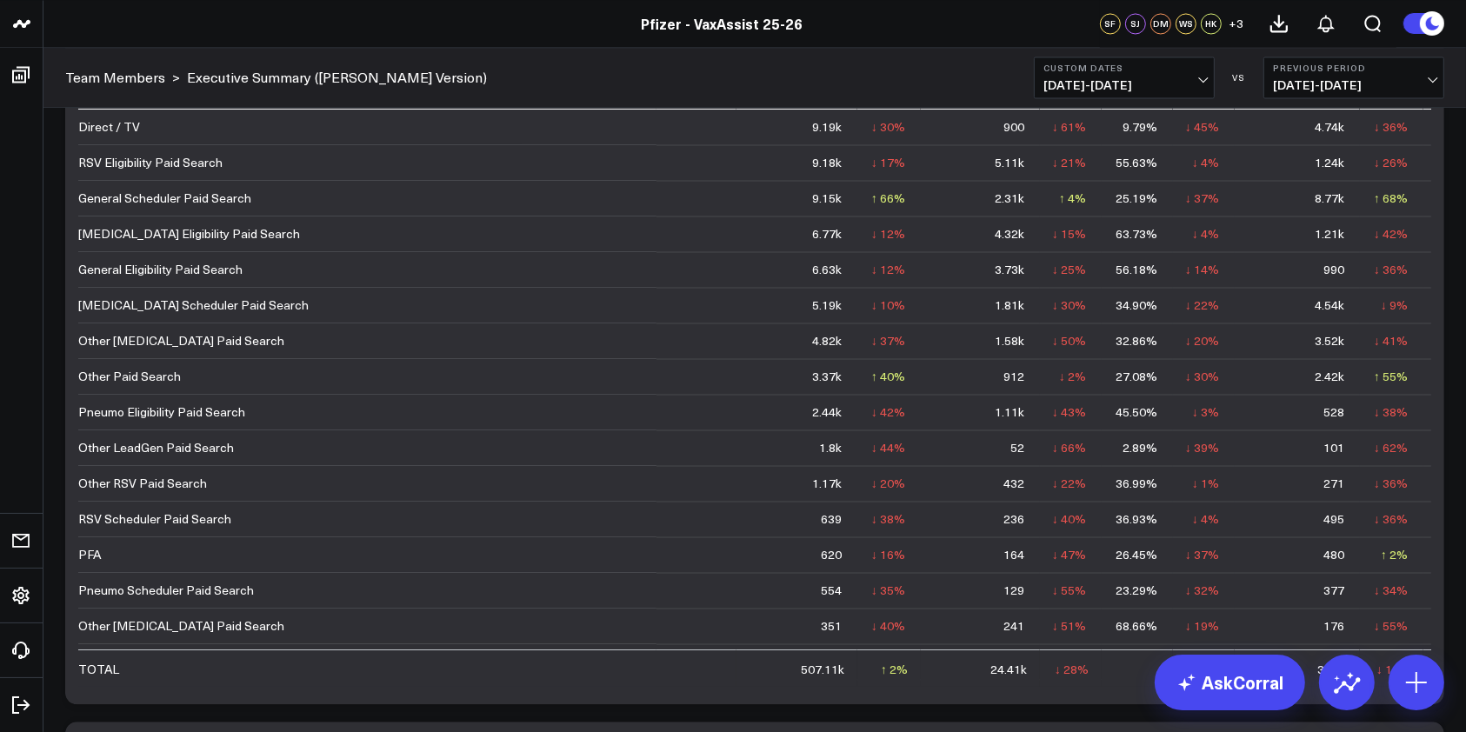
click at [190, 682] on div "Performance by Tactic x Vendor (9/4) Tactic Name Tactic Type Vendor Total Site …" at bounding box center [754, 369] width 1379 height 669
drag, startPoint x: 196, startPoint y: 653, endPoint x: 210, endPoint y: 650, distance: 15.0
click at [119, 655] on div "Performance by Tactic x Vendor (9/4) Tactic Name Tactic Type Vendor Total Site …" at bounding box center [754, 369] width 1379 height 669
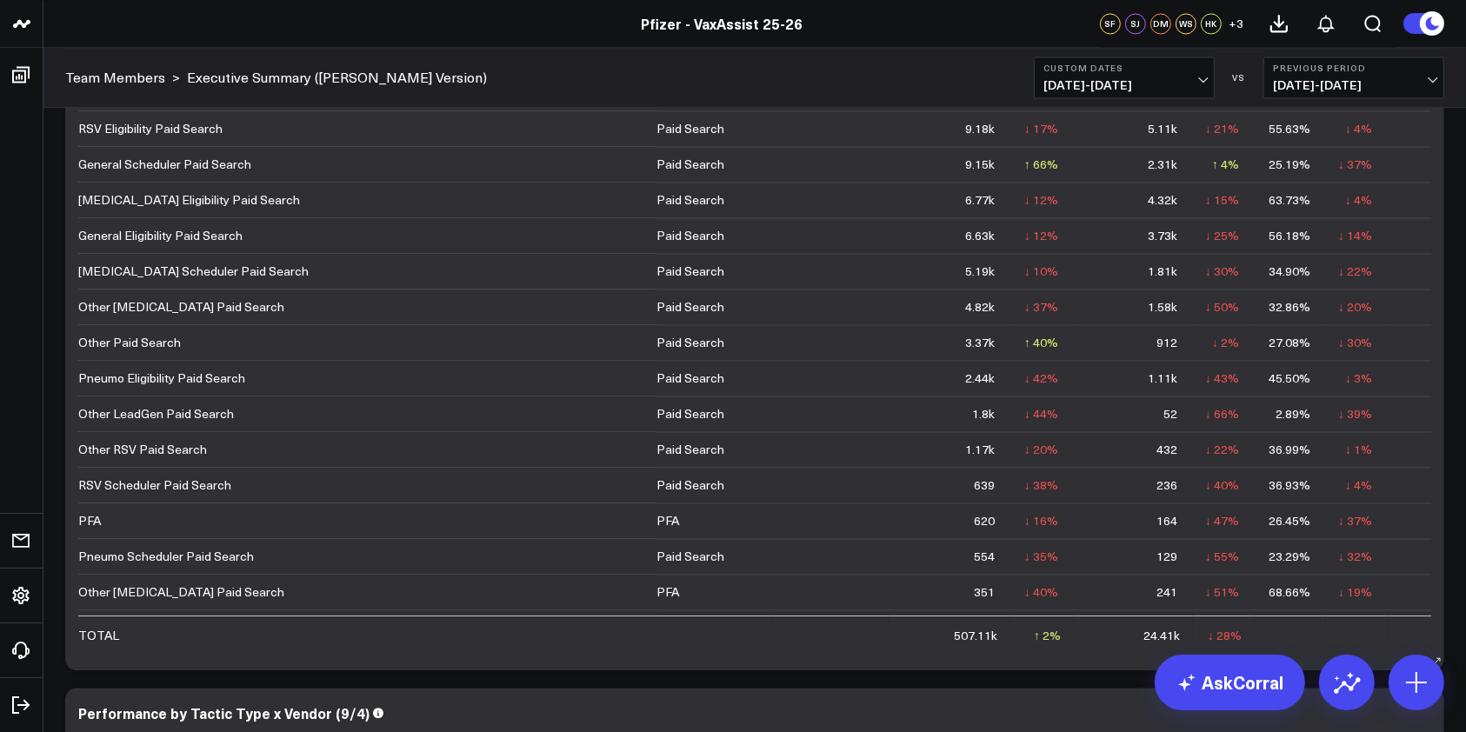
scroll to position [3251, 0]
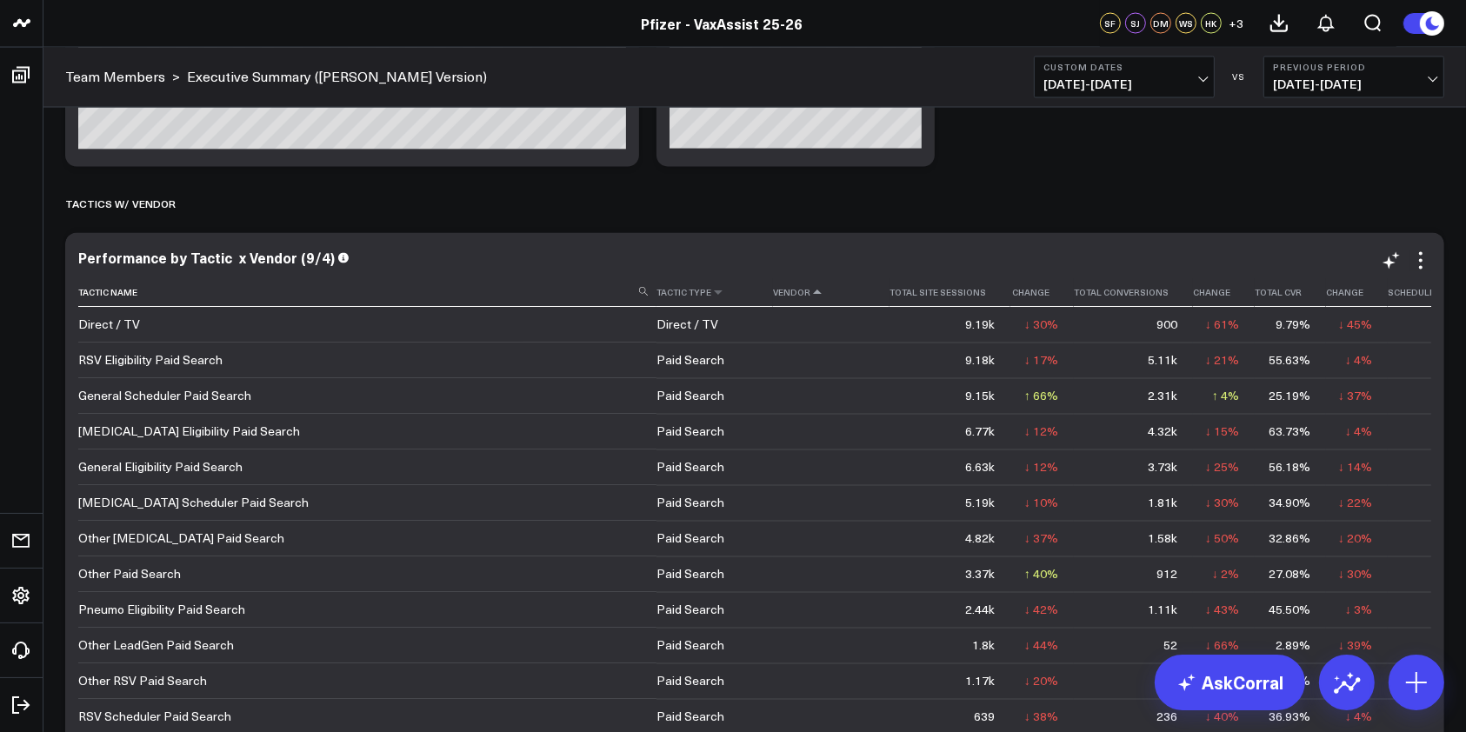
drag, startPoint x: 710, startPoint y: 295, endPoint x: 695, endPoint y: 302, distance: 16.3
click at [711, 295] on icon at bounding box center [718, 293] width 14 height 10
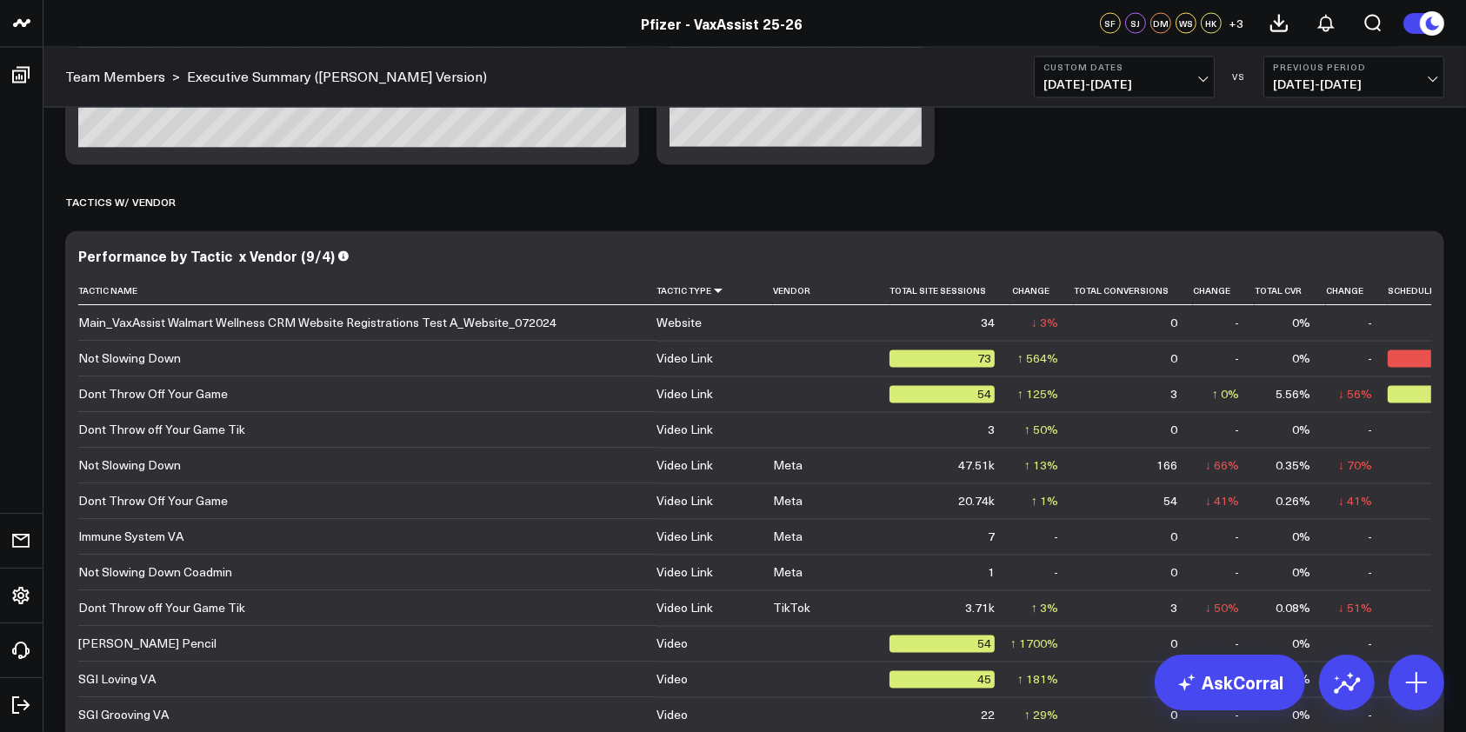
scroll to position [3367, 0]
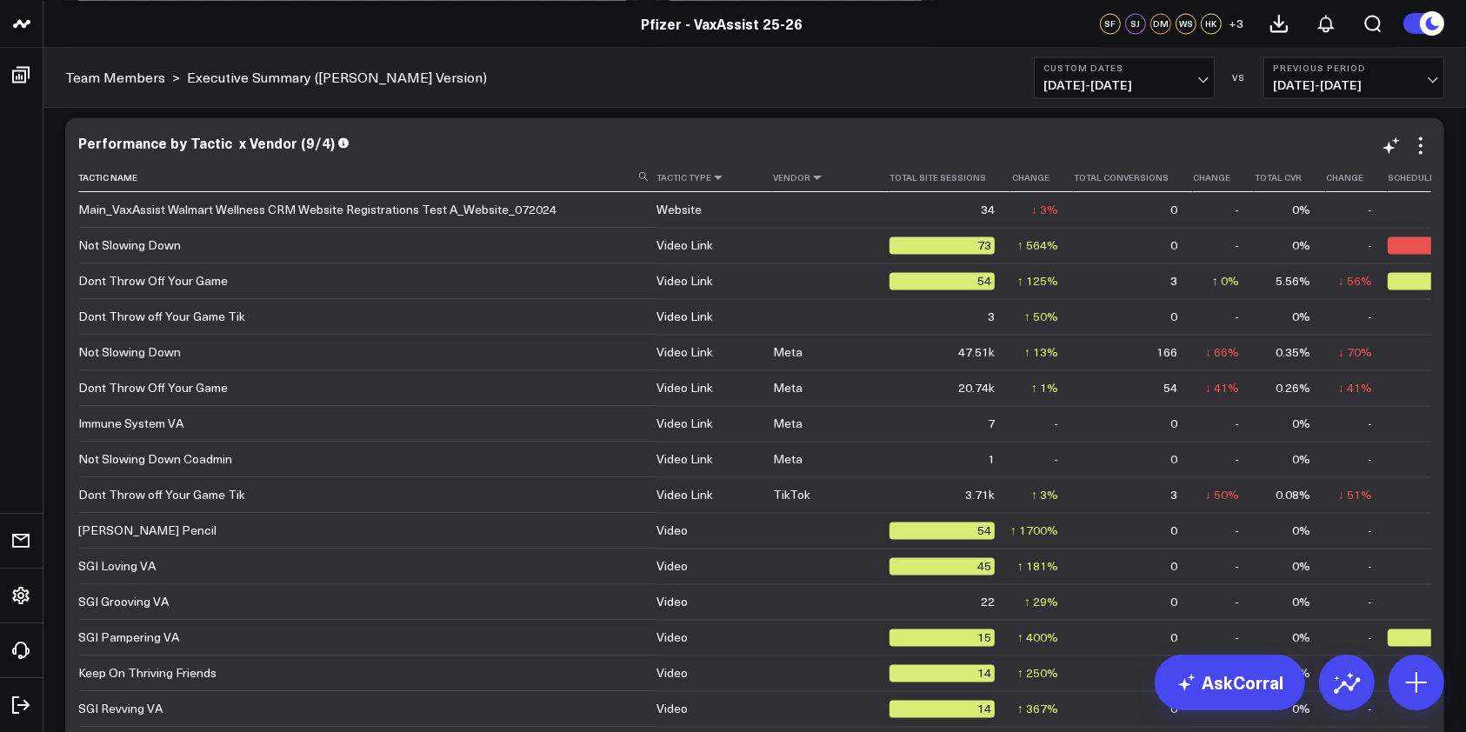
click at [810, 180] on icon at bounding box center [817, 177] width 14 height 10
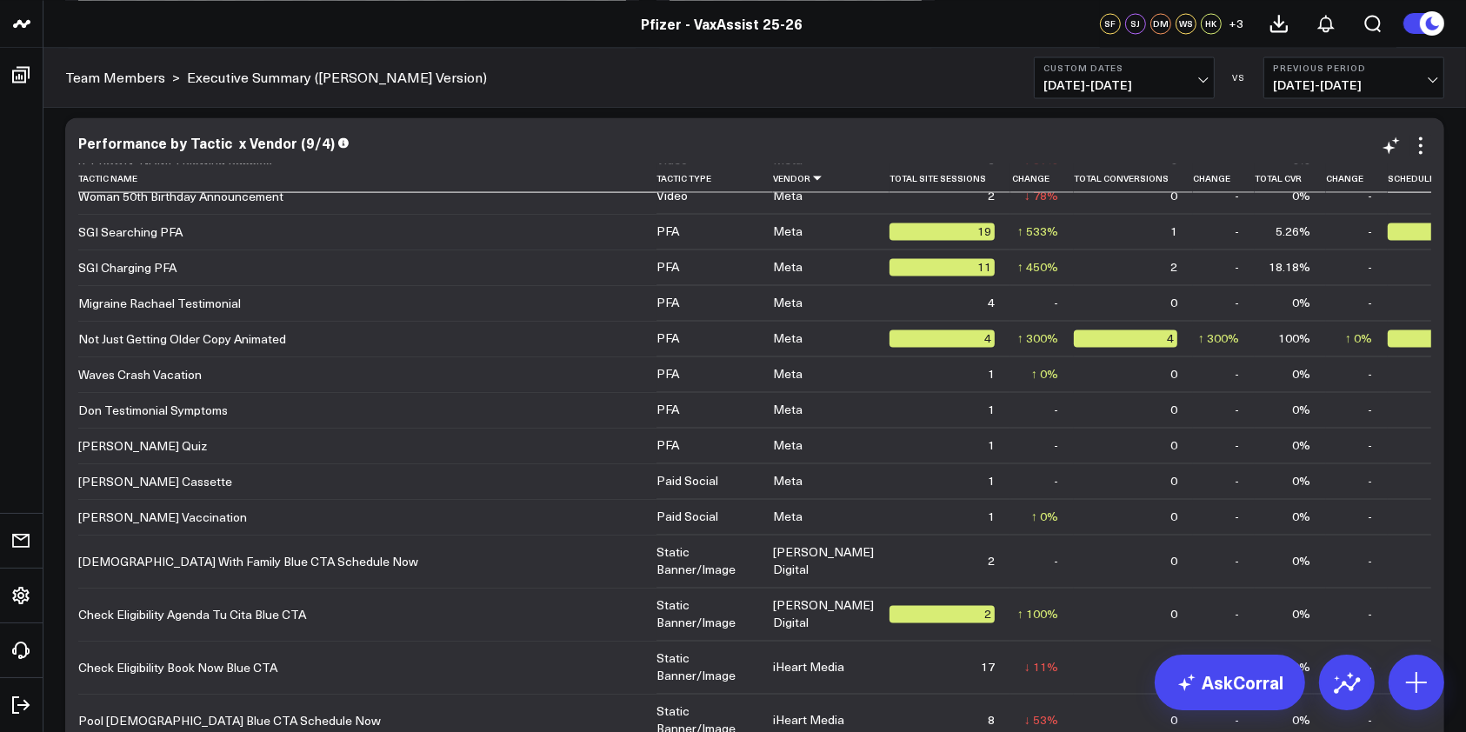
scroll to position [2665, 0]
